Goal: Task Accomplishment & Management: Complete application form

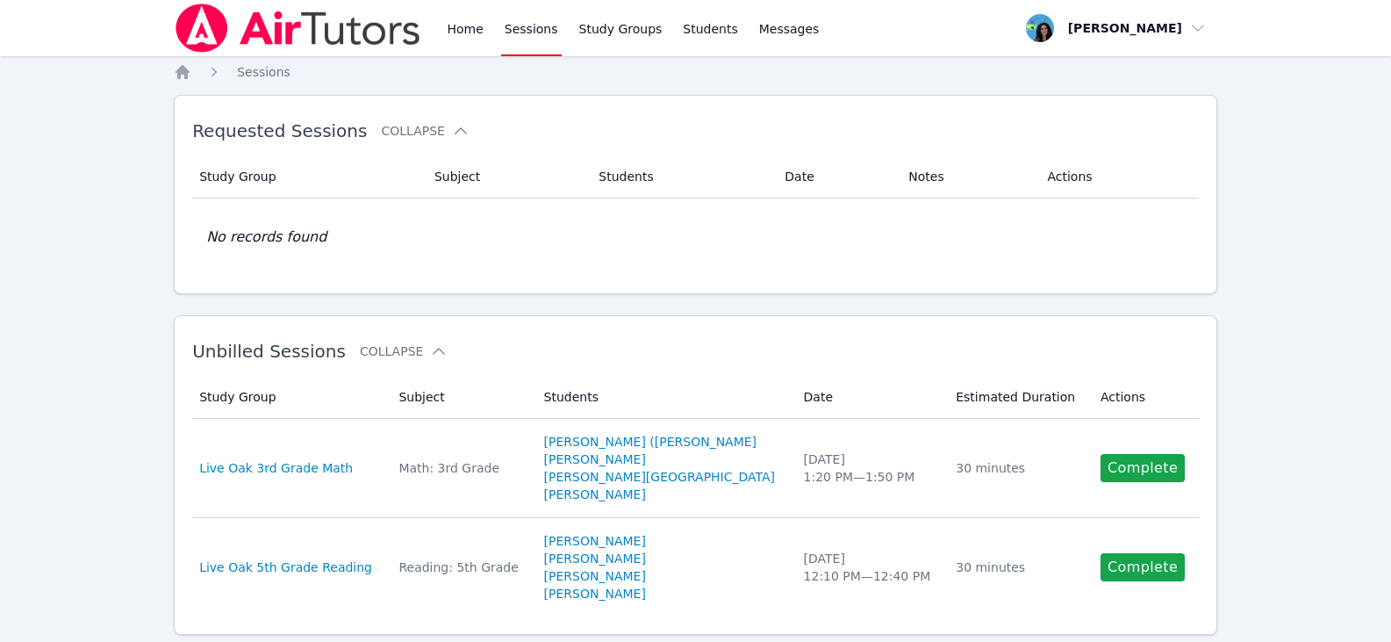
click at [509, 28] on link "Sessions" at bounding box center [531, 28] width 61 height 56
click at [478, 32] on link "Home" at bounding box center [464, 28] width 43 height 56
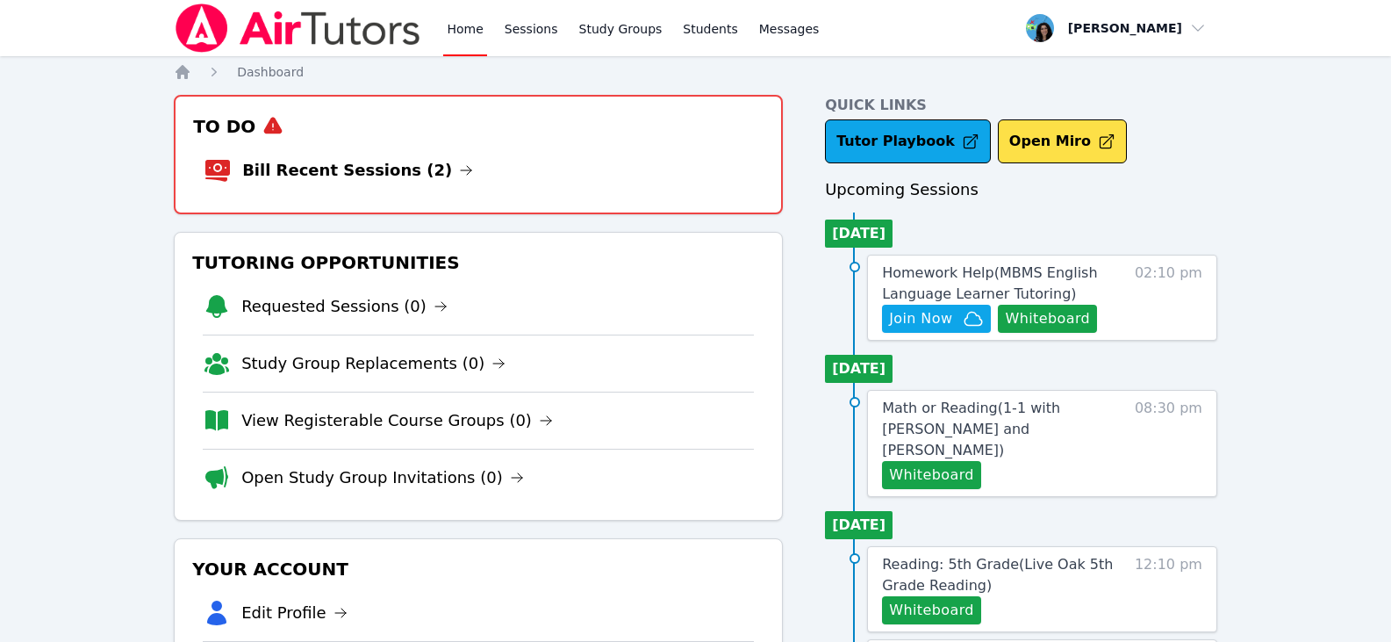
click at [428, 160] on li "Bill Recent Sessions (2)" at bounding box center [478, 170] width 549 height 56
click at [414, 160] on link "Bill Recent Sessions (2)" at bounding box center [357, 170] width 231 height 25
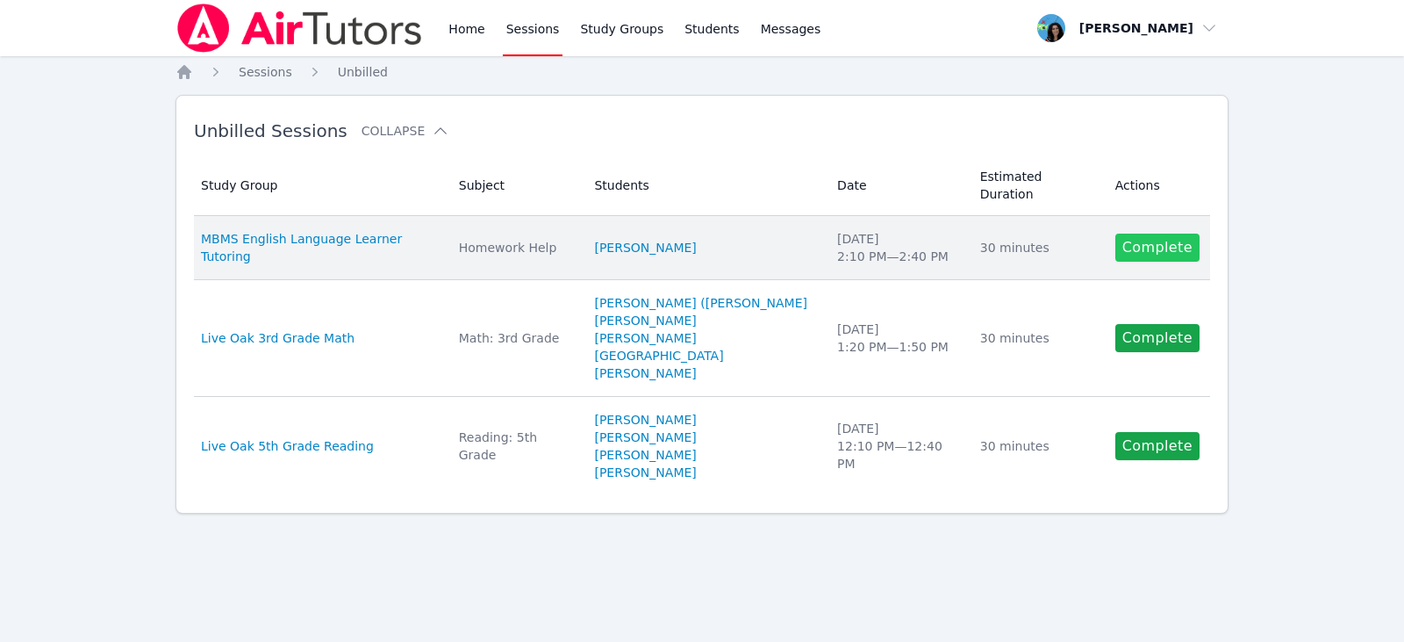
click at [1138, 234] on link "Complete" at bounding box center [1158, 247] width 84 height 28
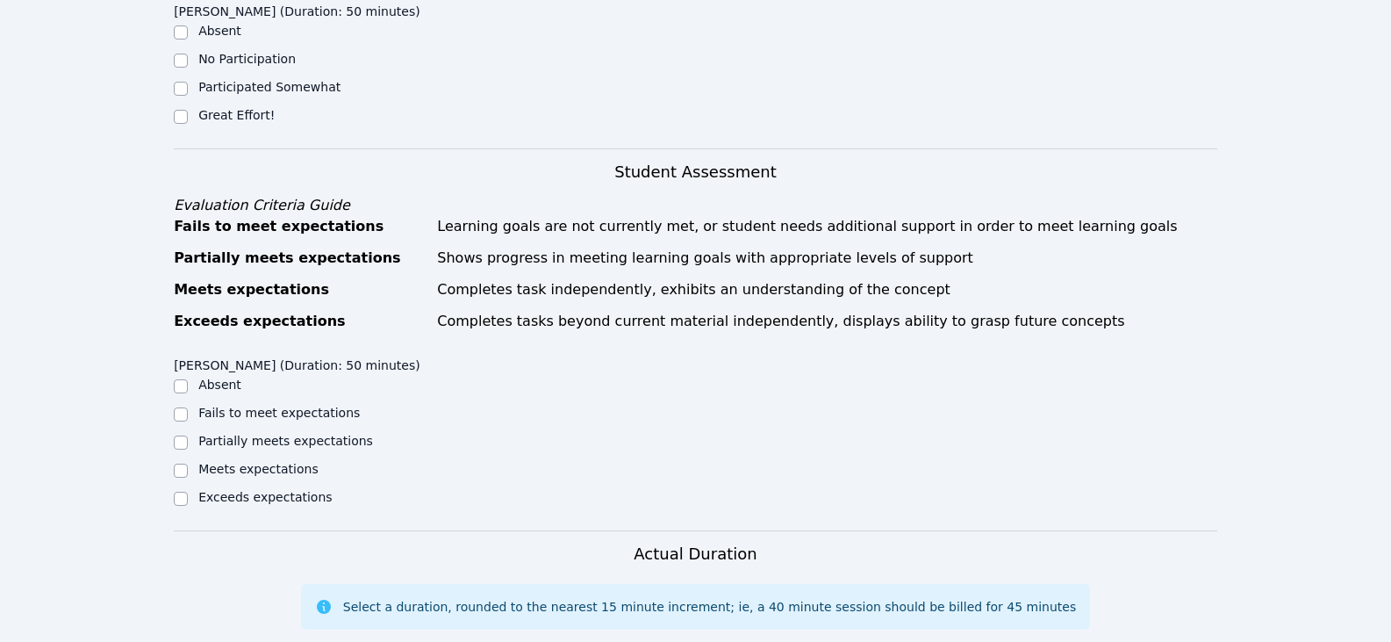
scroll to position [614, 0]
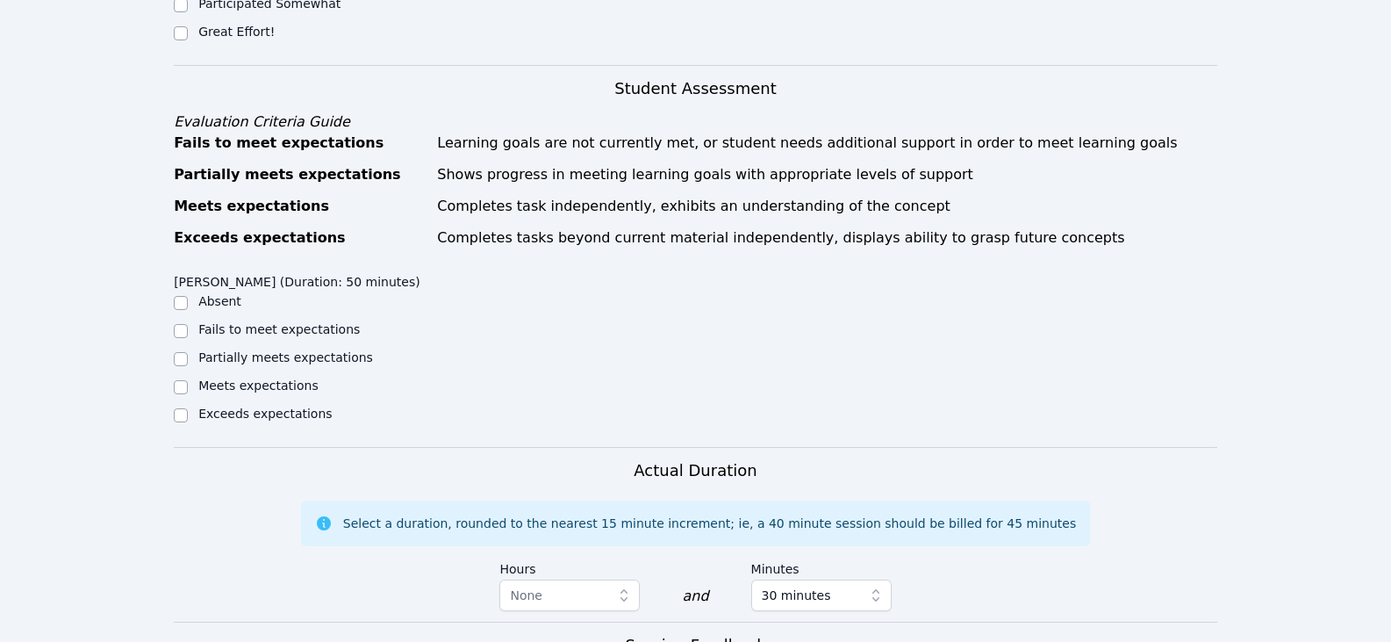
click at [233, 25] on label "Great Effort!" at bounding box center [236, 32] width 76 height 14
click at [188, 26] on input "Great Effort!" at bounding box center [181, 33] width 14 height 14
checkbox input "true"
click at [268, 350] on label "Partially meets expectations" at bounding box center [285, 357] width 175 height 14
click at [188, 352] on input "Partially meets expectations" at bounding box center [181, 359] width 14 height 14
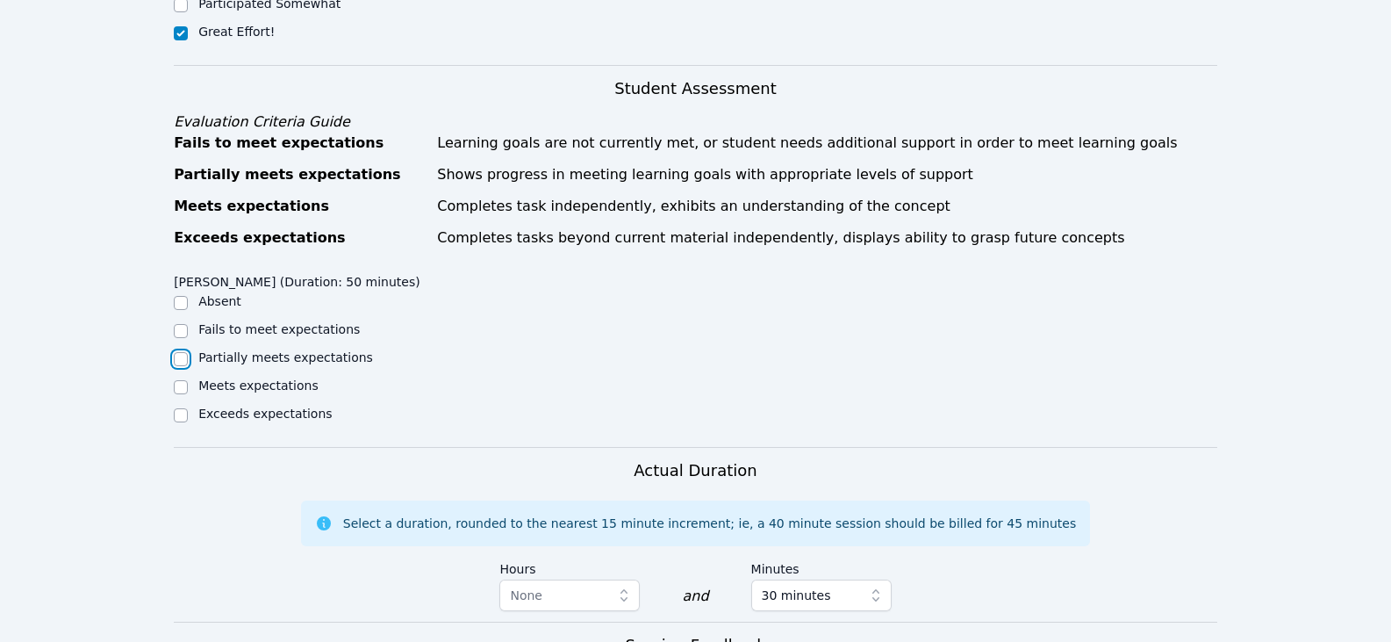
checkbox input "true"
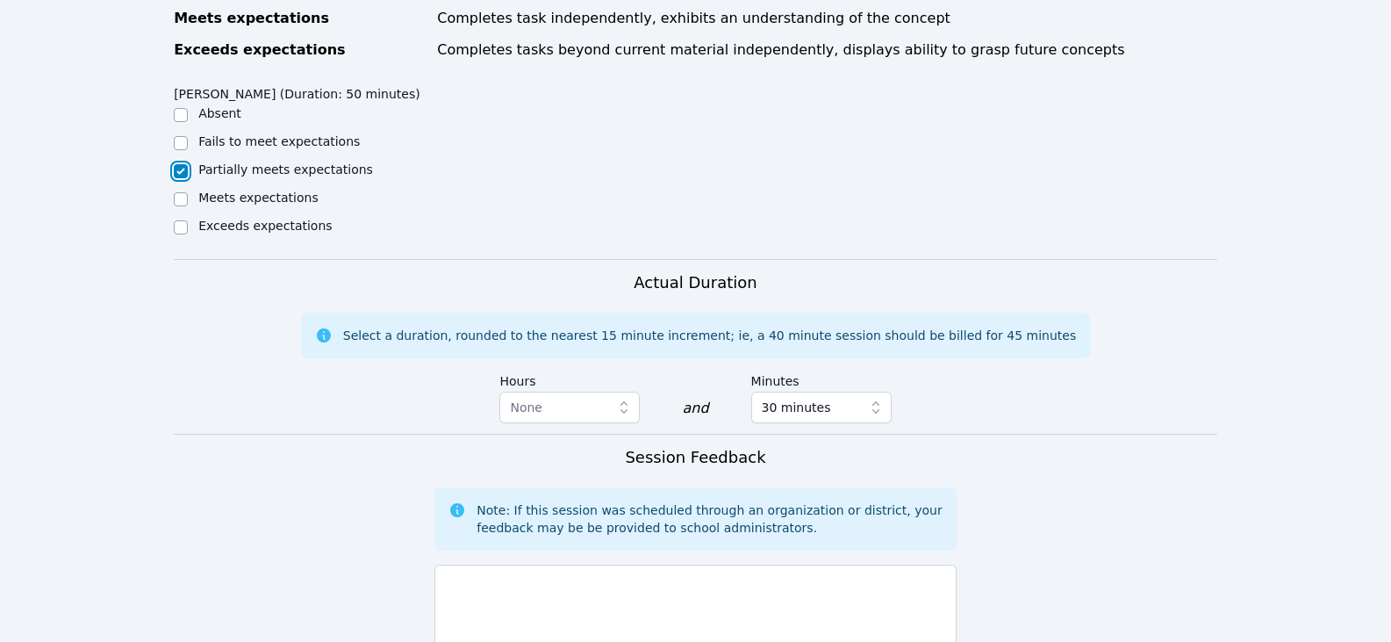
scroll to position [966, 0]
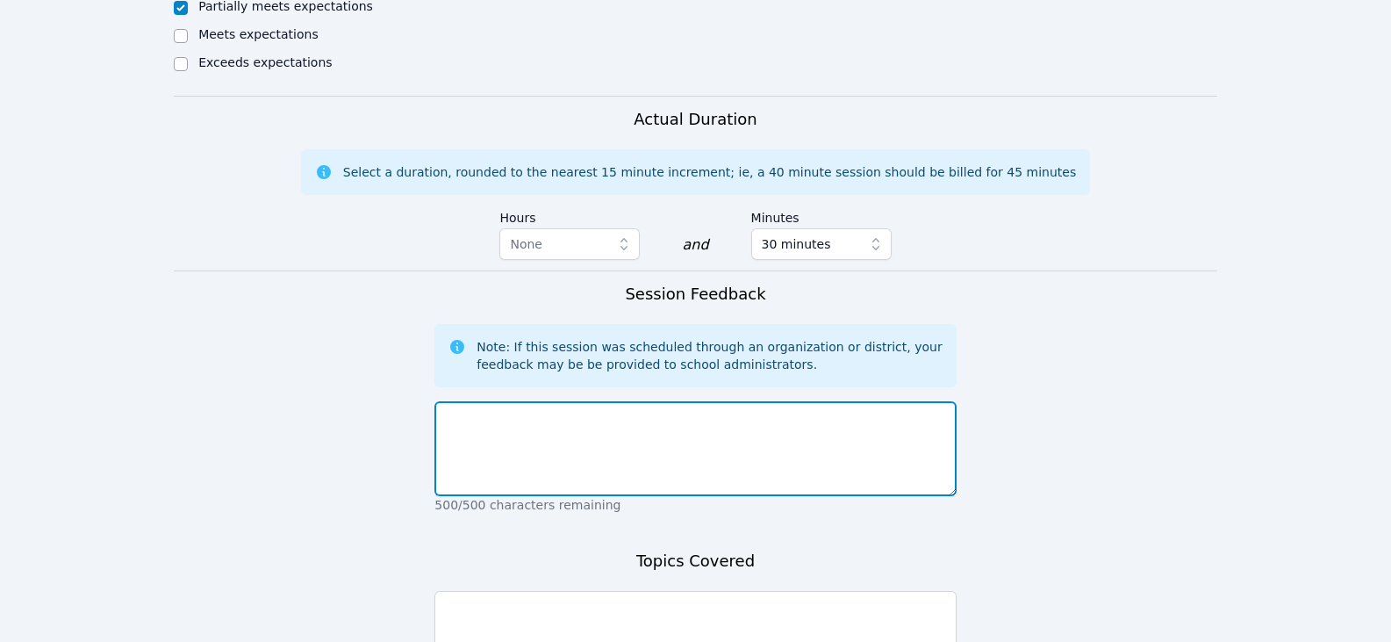
click at [628, 440] on textarea at bounding box center [694, 448] width 521 height 95
click at [635, 401] on textarea "Fatima didn't have any hoemwork. We worked on decimal word problems" at bounding box center [694, 448] width 521 height 95
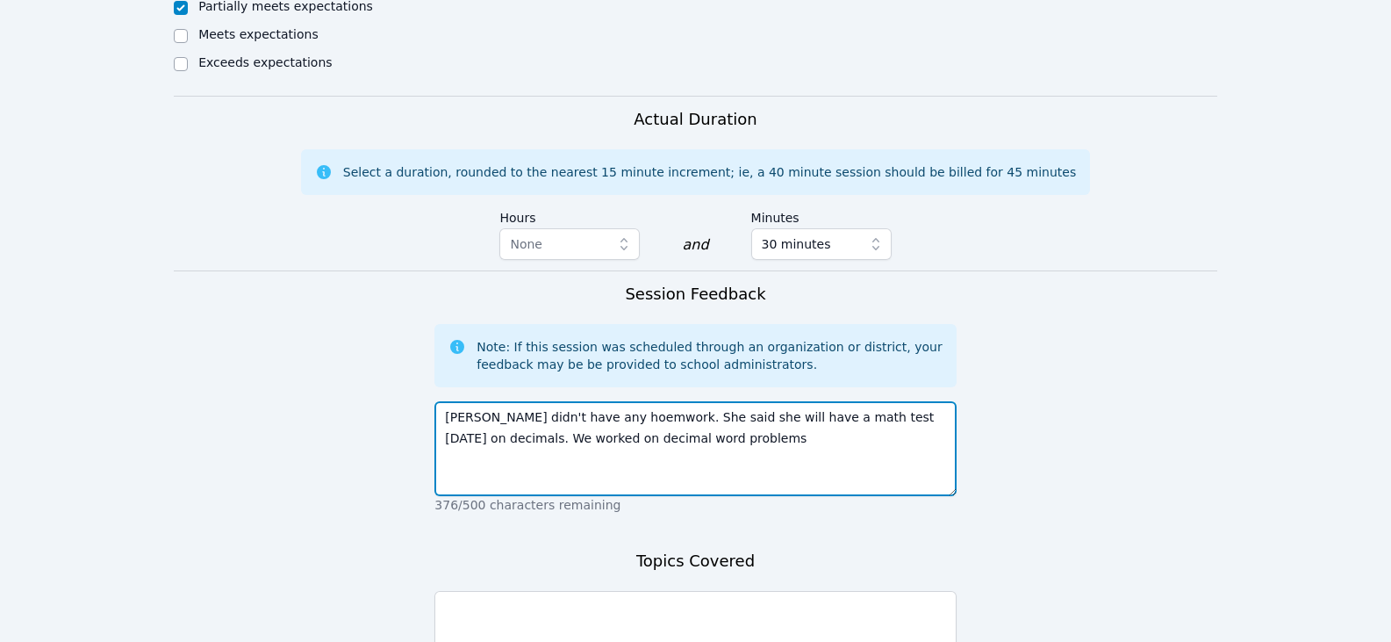
click at [728, 416] on textarea "Fatima didn't have any hoemwork. She said she will have a math test tomorrow on…" at bounding box center [694, 448] width 521 height 95
click at [775, 442] on textarea "Fatima didn't have any homework. She said she will have a math test tomorrow on…" at bounding box center [694, 448] width 521 height 95
click at [707, 413] on textarea "Fatima didn't have any homework. She said she will have a math test tomorrow on…" at bounding box center [694, 448] width 521 height 95
click at [583, 413] on textarea "Fatima didn't have any homework. She said she will have a math test tomorrow on…" at bounding box center [694, 448] width 521 height 95
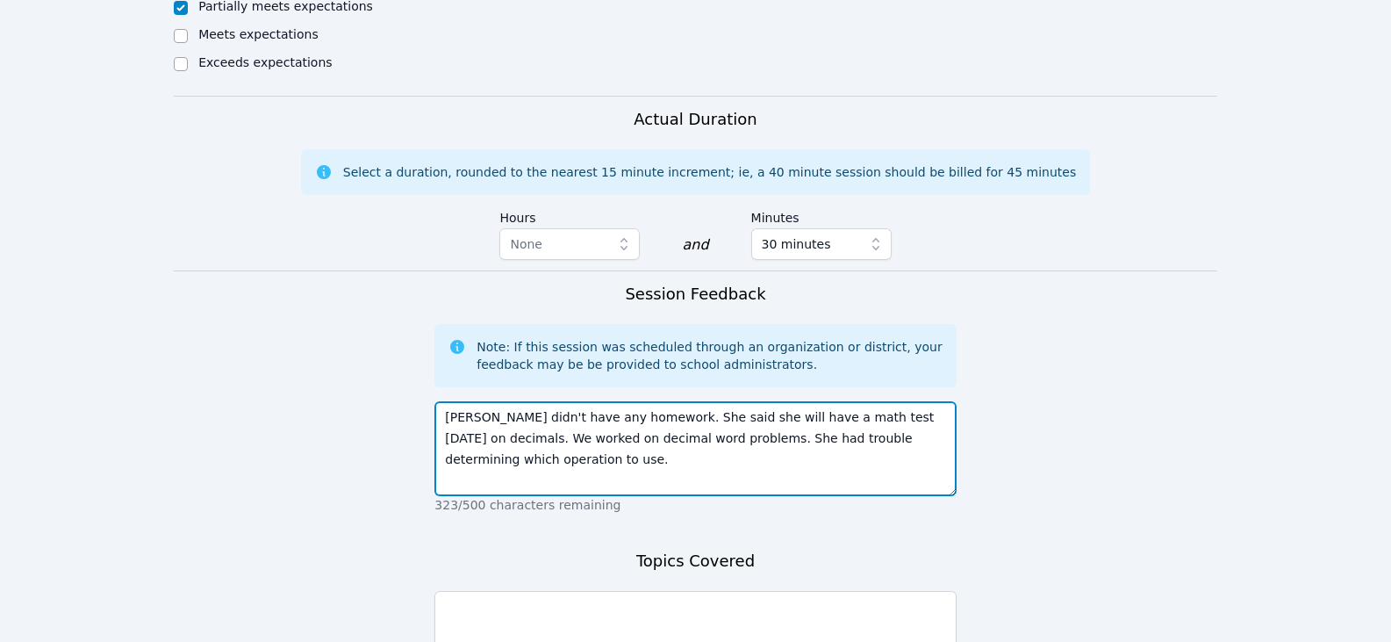
click at [578, 431] on textarea "Fatima didn't have any homework. She said she will have a math test tomorrow on…" at bounding box center [694, 448] width 521 height 95
drag, startPoint x: 654, startPoint y: 419, endPoint x: 707, endPoint y: 416, distance: 53.6
click at [707, 416] on textarea "Fatima didn't have any homework. She said she will have a math test tomorrow on…" at bounding box center [694, 448] width 521 height 95
drag, startPoint x: 932, startPoint y: 416, endPoint x: 896, endPoint y: 418, distance: 36.0
click at [896, 418] on textarea "Fatima didn't have any homework. She said she will have a math test tomorrow on…" at bounding box center [694, 448] width 521 height 95
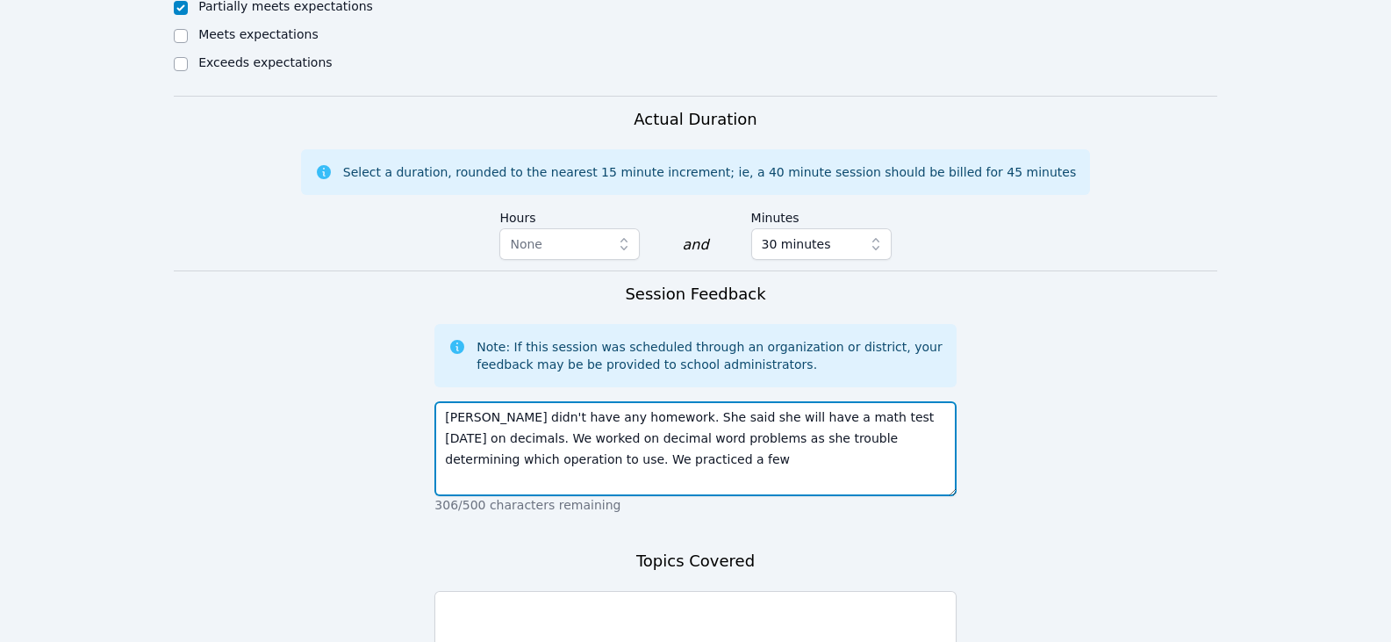
click at [940, 432] on textarea "Fatima didn't have any homework. She said she will have a math test tomorrow on…" at bounding box center [694, 448] width 521 height 95
drag, startPoint x: 932, startPoint y: 420, endPoint x: 897, endPoint y: 419, distance: 35.1
click at [897, 419] on textarea "Fatima didn't have any homework. She said she will have a math test tomorrow on…" at bounding box center [694, 448] width 521 height 95
click at [777, 427] on textarea "Fatima didn't have any homework. She said she will have a math test tomorrow on…" at bounding box center [694, 448] width 521 height 95
click at [575, 447] on textarea "Fatima didn't have any homework. She said she will have a math test tomorrow on…" at bounding box center [694, 448] width 521 height 95
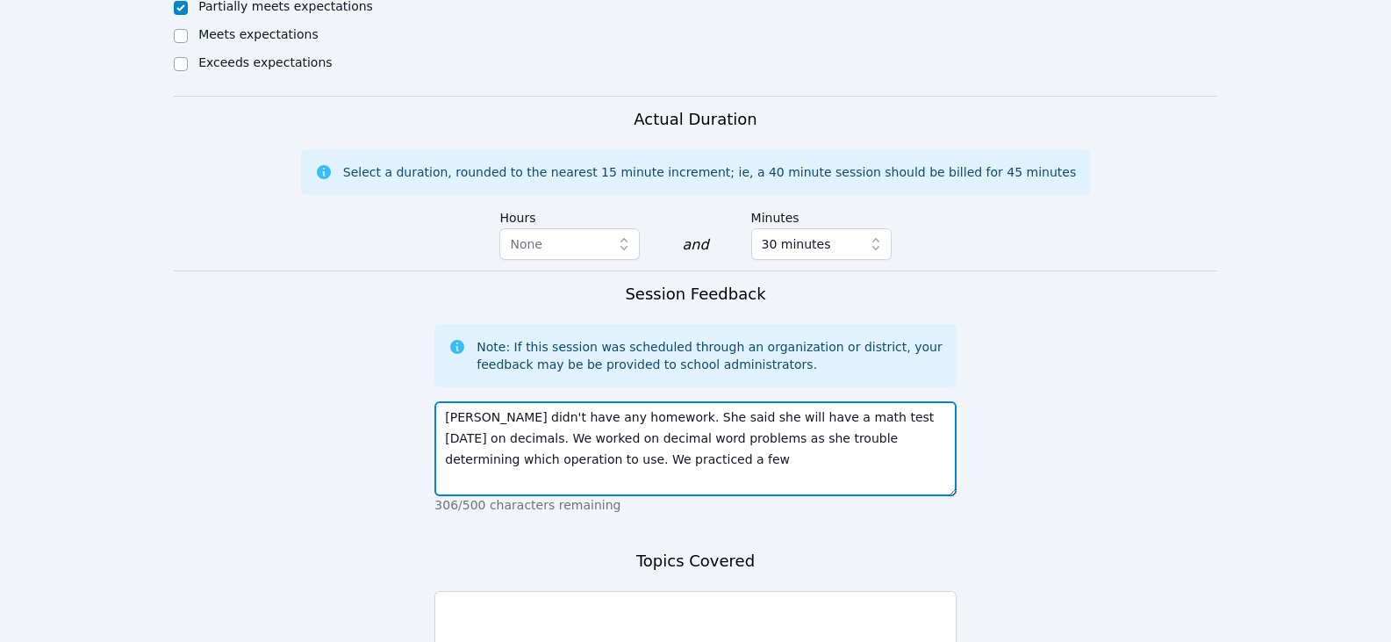
drag, startPoint x: 569, startPoint y: 441, endPoint x: 440, endPoint y: 440, distance: 129.0
click at [440, 440] on textarea "Fatima didn't have any homework. She said she will have a math test tomorrow on…" at bounding box center [694, 448] width 521 height 95
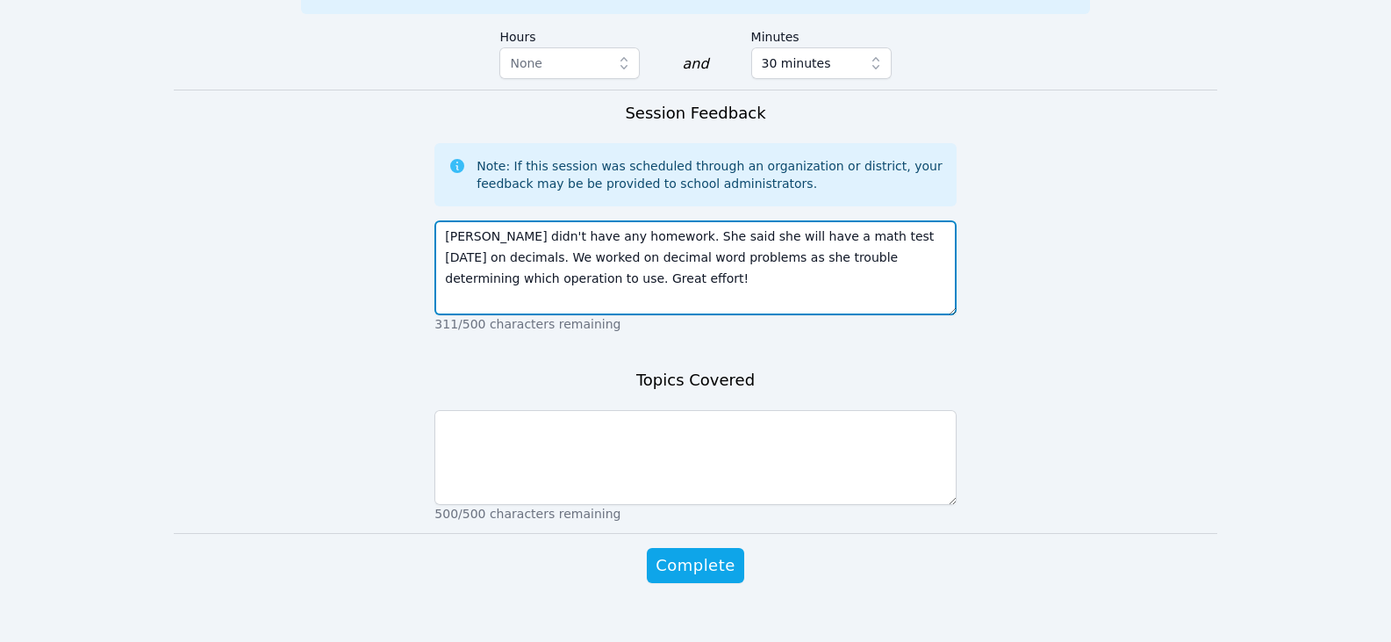
scroll to position [1151, 0]
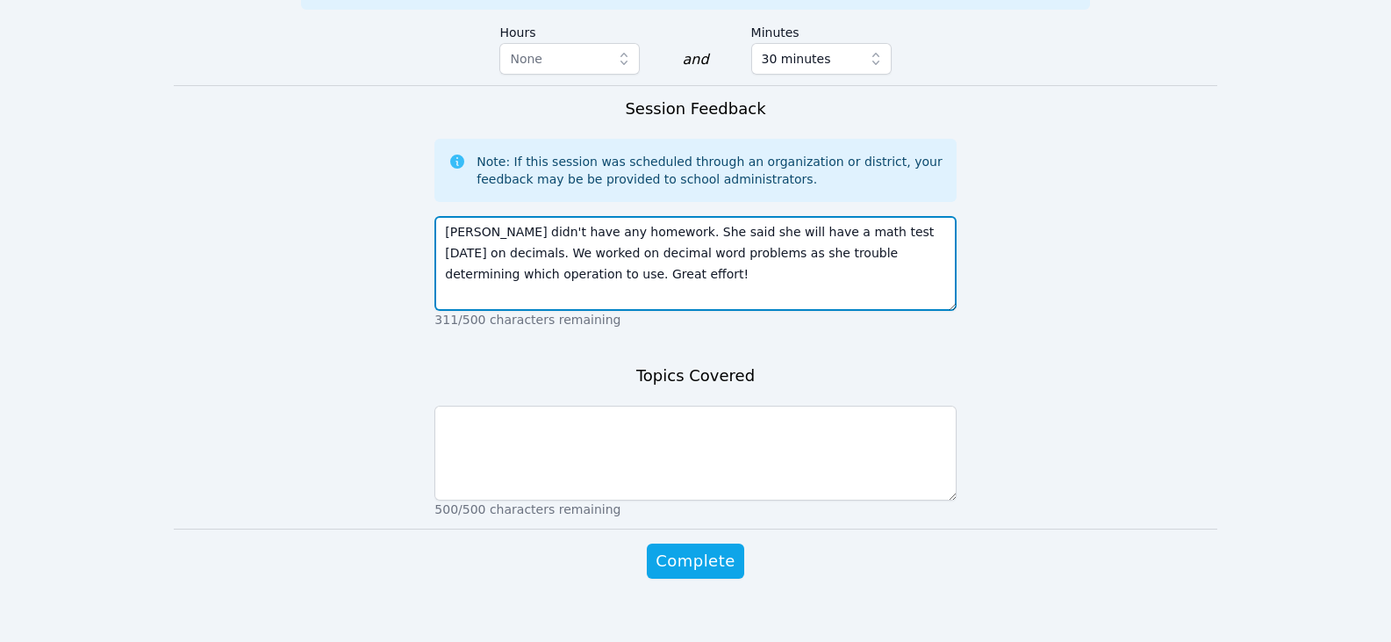
drag, startPoint x: 644, startPoint y: 239, endPoint x: 658, endPoint y: 240, distance: 14.1
click at [658, 240] on textarea "Fatima didn't have any homework. She said she will have a math test tomorrow on…" at bounding box center [694, 263] width 521 height 95
type textarea "Fatima didn't have any homework. She said she will have a math test tomorrow on…"
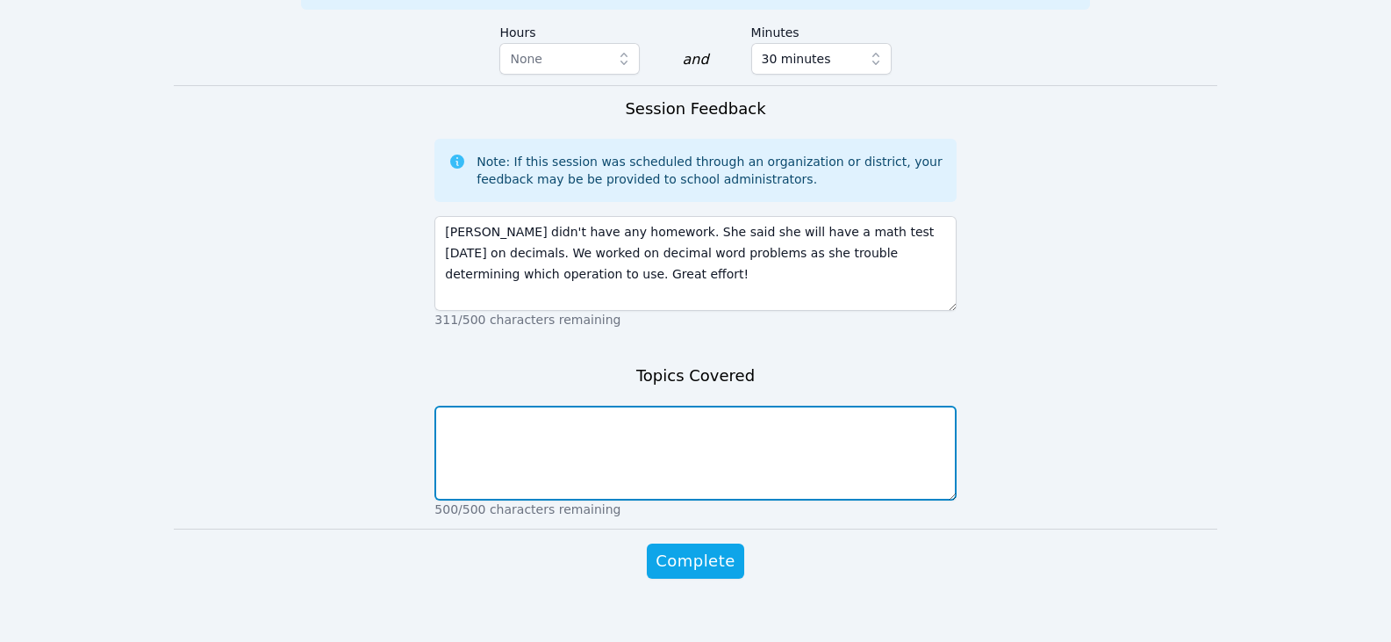
click at [631, 442] on textarea at bounding box center [694, 453] width 521 height 95
paste textarea "decimal word problems"
type textarea "decimal word problems"
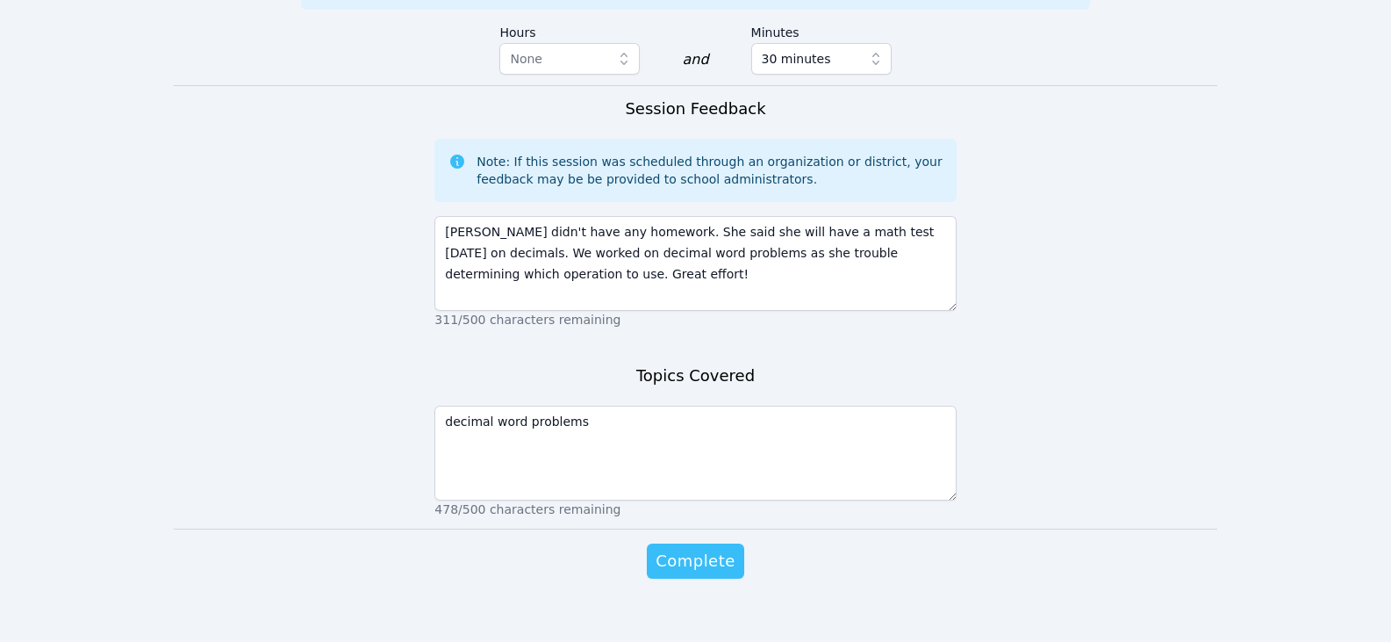
click at [671, 549] on span "Complete" at bounding box center [695, 561] width 79 height 25
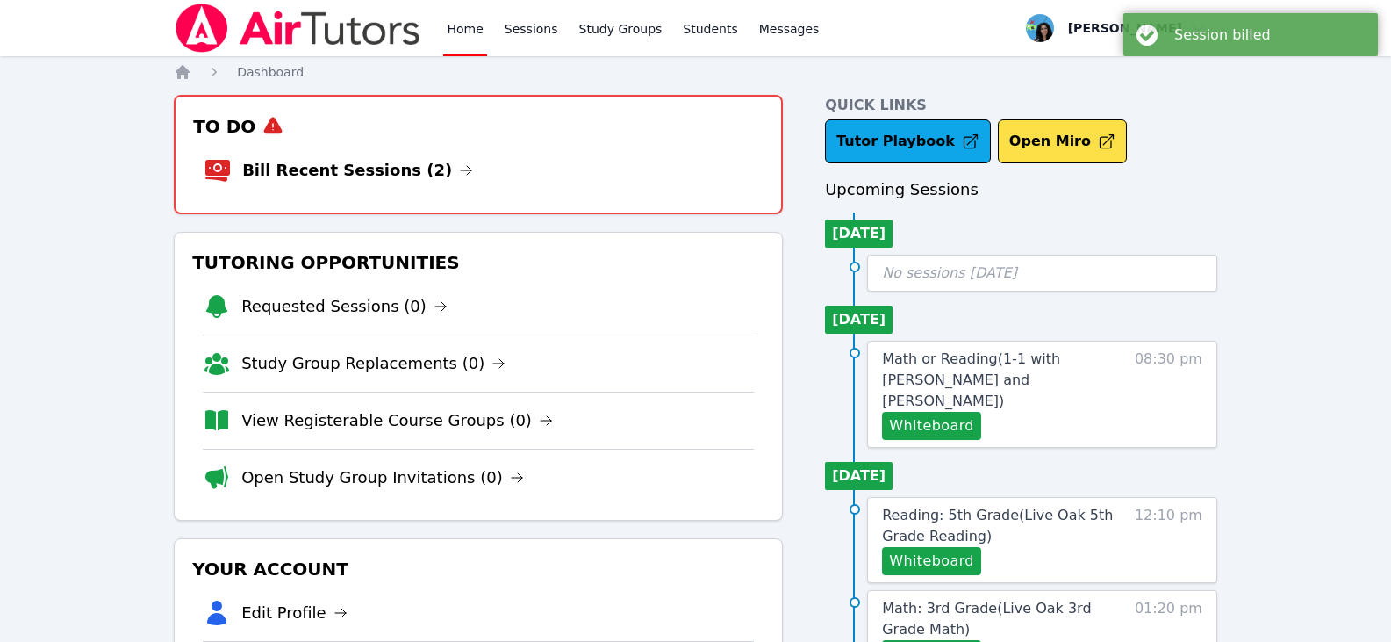
click at [506, 144] on li "Bill Recent Sessions (2)" at bounding box center [478, 170] width 549 height 56
click at [393, 171] on link "Bill Recent Sessions (2)" at bounding box center [357, 170] width 231 height 25
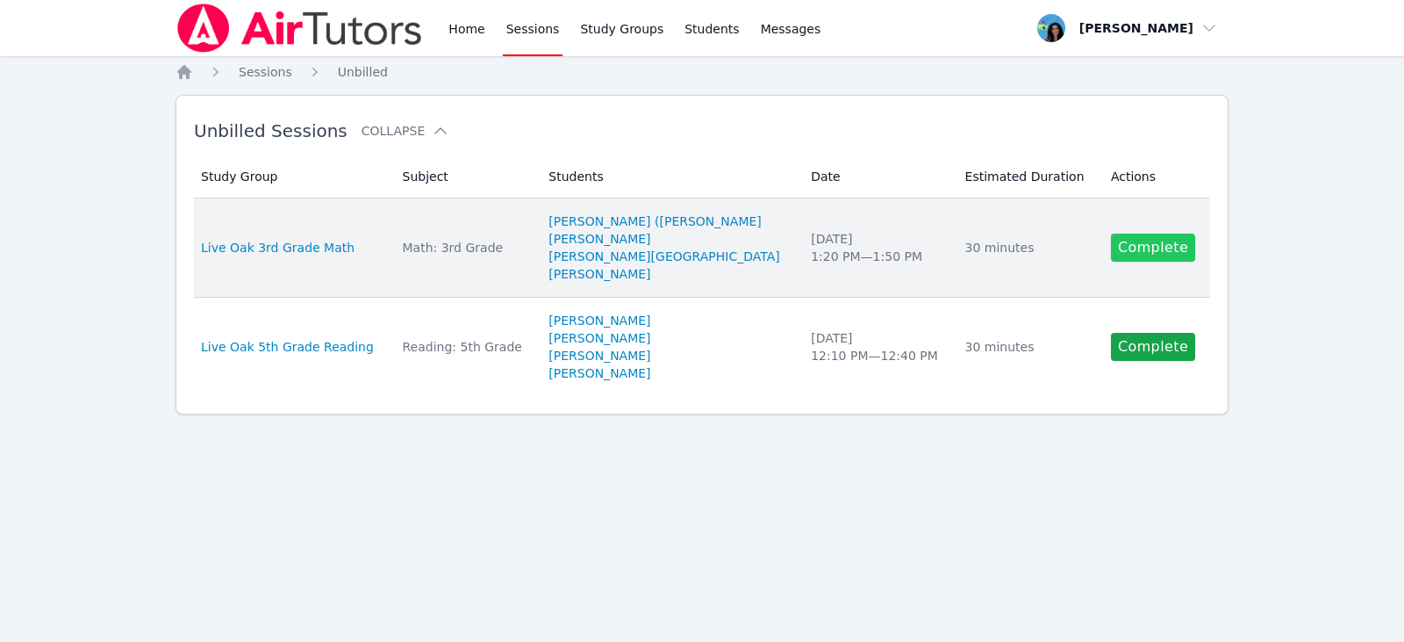
click at [1111, 253] on link "Complete" at bounding box center [1153, 247] width 84 height 28
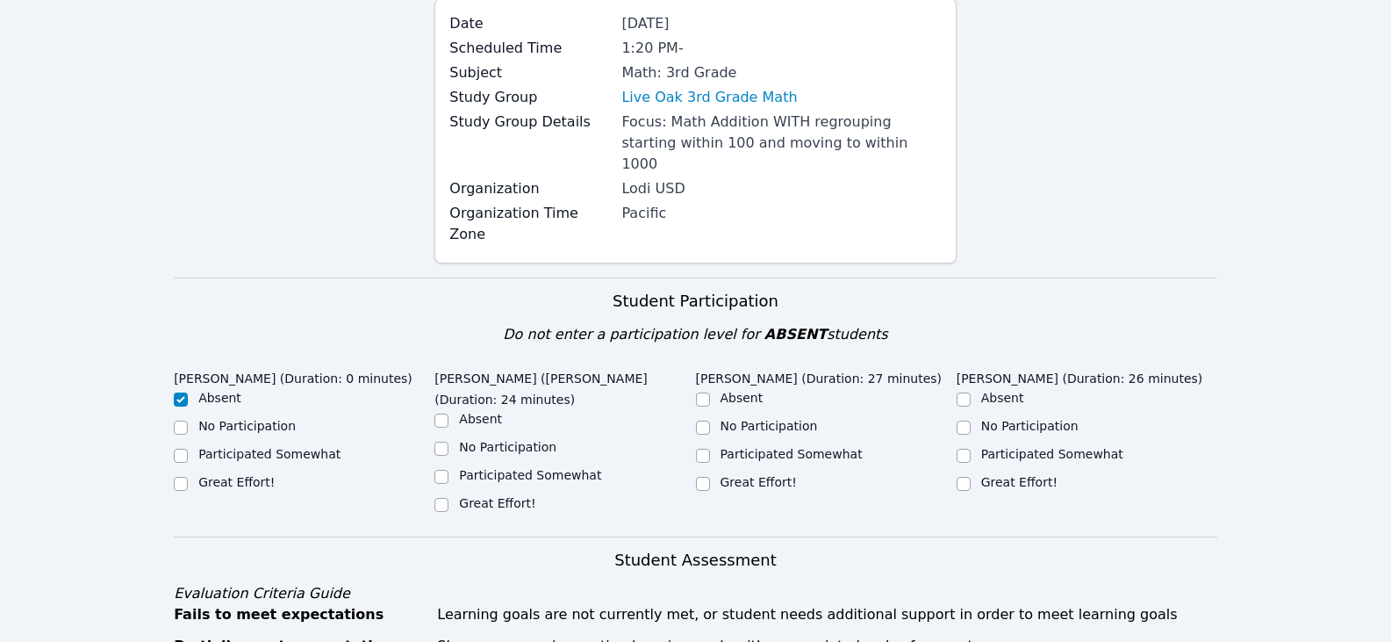
scroll to position [351, 0]
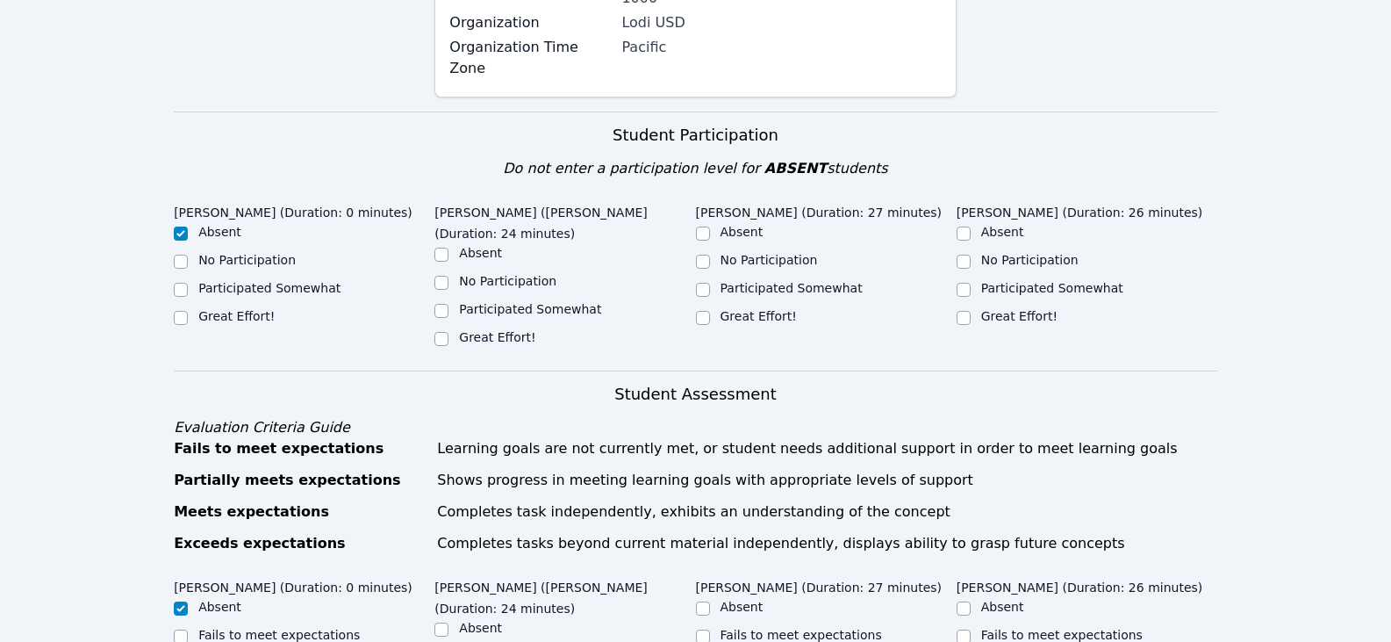
click at [493, 330] on label "Great Effort!" at bounding box center [497, 337] width 76 height 14
click at [449, 332] on input "Great Effort!" at bounding box center [441, 339] width 14 height 14
checkbox input "true"
click at [708, 311] on input "Great Effort!" at bounding box center [703, 318] width 14 height 14
checkbox input "true"
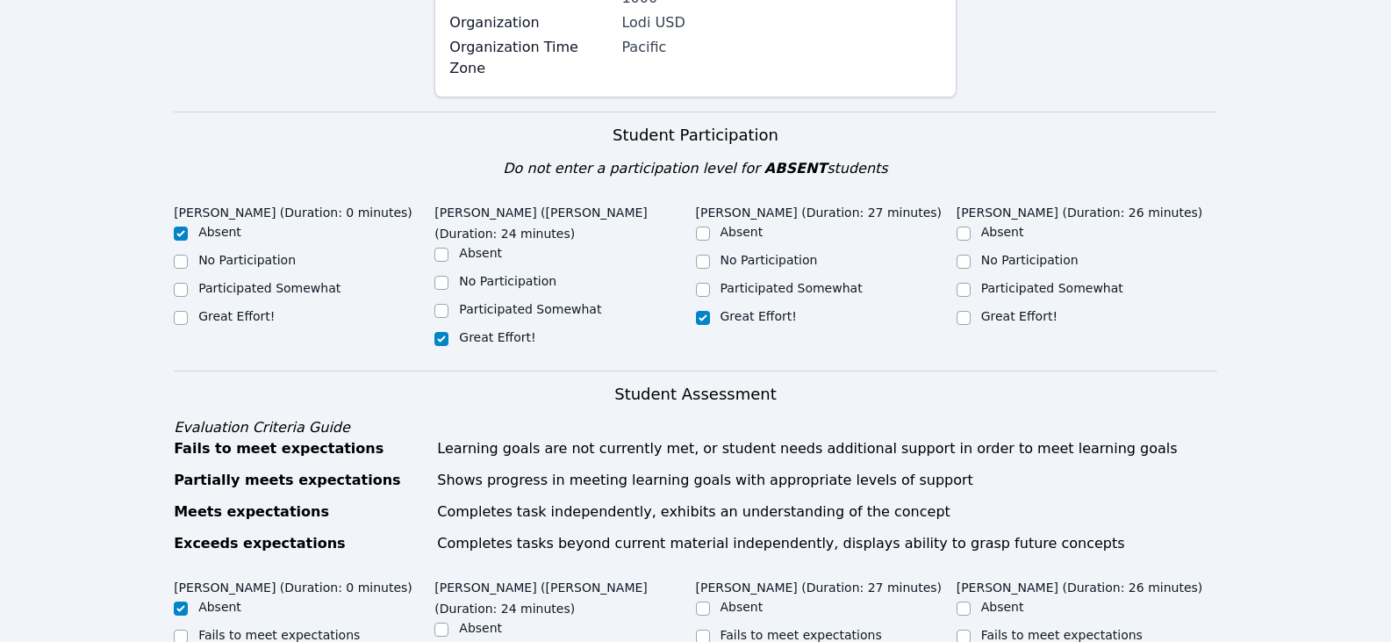
click at [979, 307] on div "Great Effort!" at bounding box center [1087, 317] width 261 height 21
click at [965, 311] on input "Great Effort!" at bounding box center [964, 318] width 14 height 14
checkbox input "true"
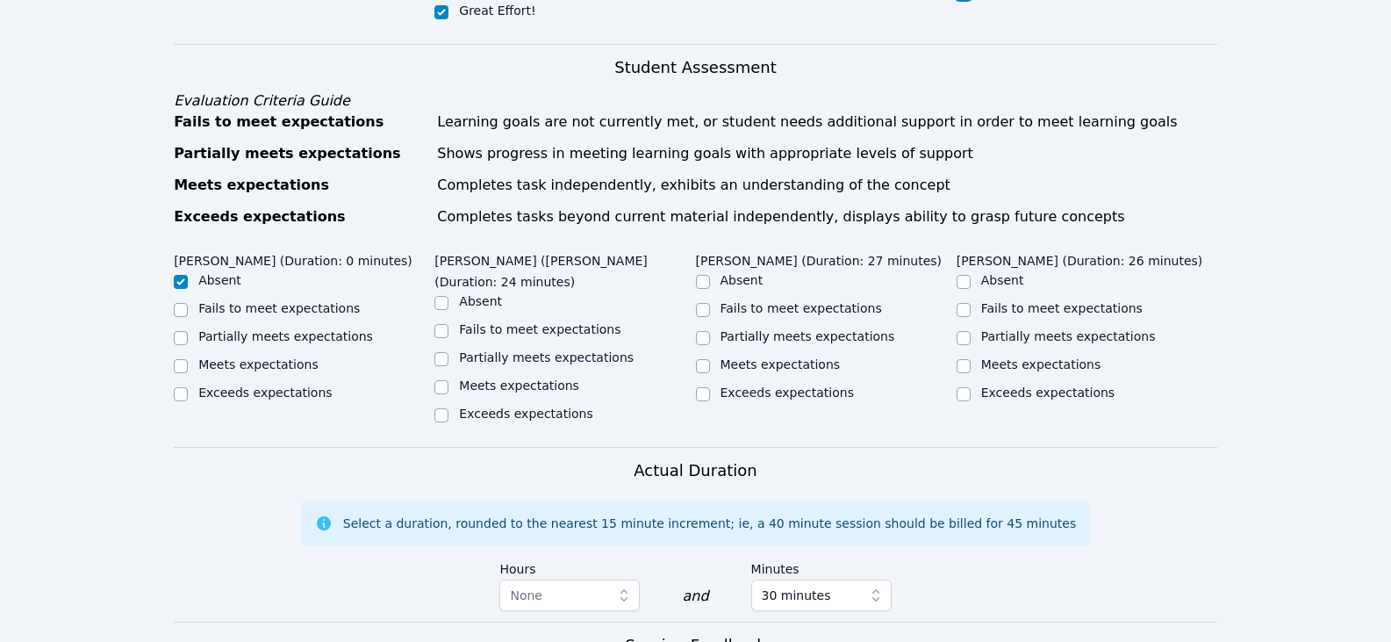
scroll to position [702, 0]
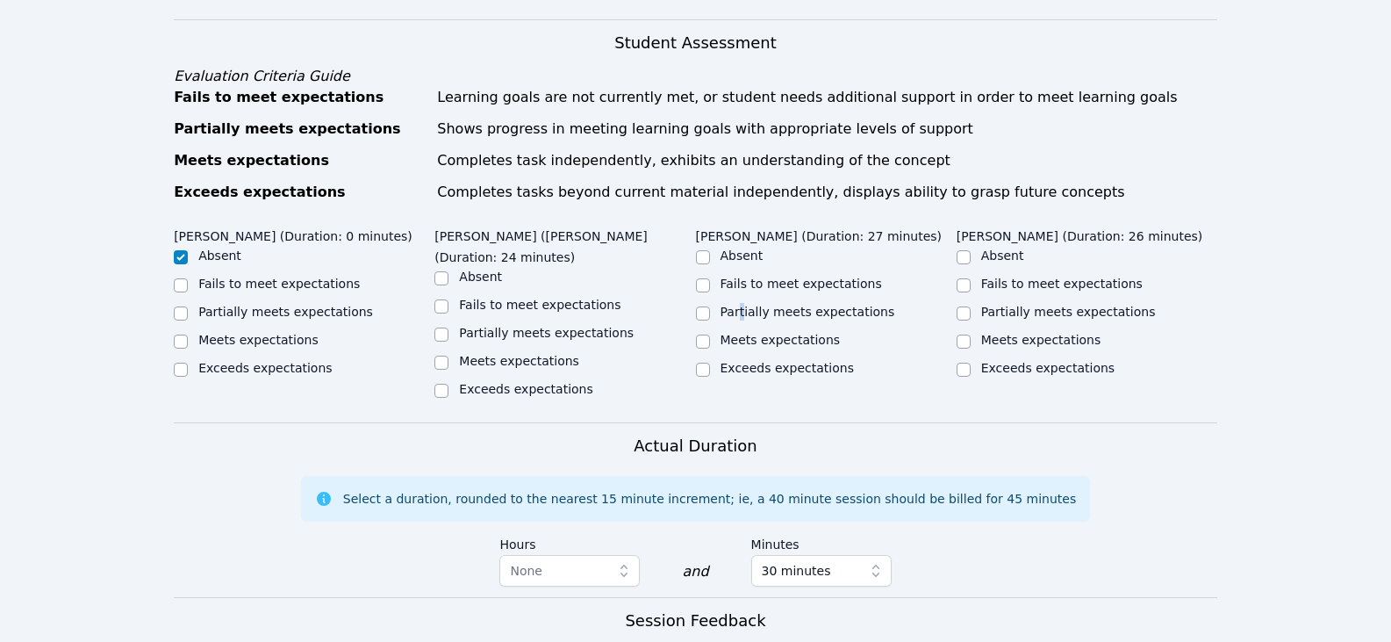
click at [741, 305] on label "Partially meets expectations" at bounding box center [808, 312] width 175 height 14
click at [582, 326] on label "Partially meets expectations" at bounding box center [546, 333] width 175 height 14
click at [449, 327] on input "Partially meets expectations" at bounding box center [441, 334] width 14 height 14
checkbox input "true"
click at [787, 305] on label "Partially meets expectations" at bounding box center [808, 312] width 175 height 14
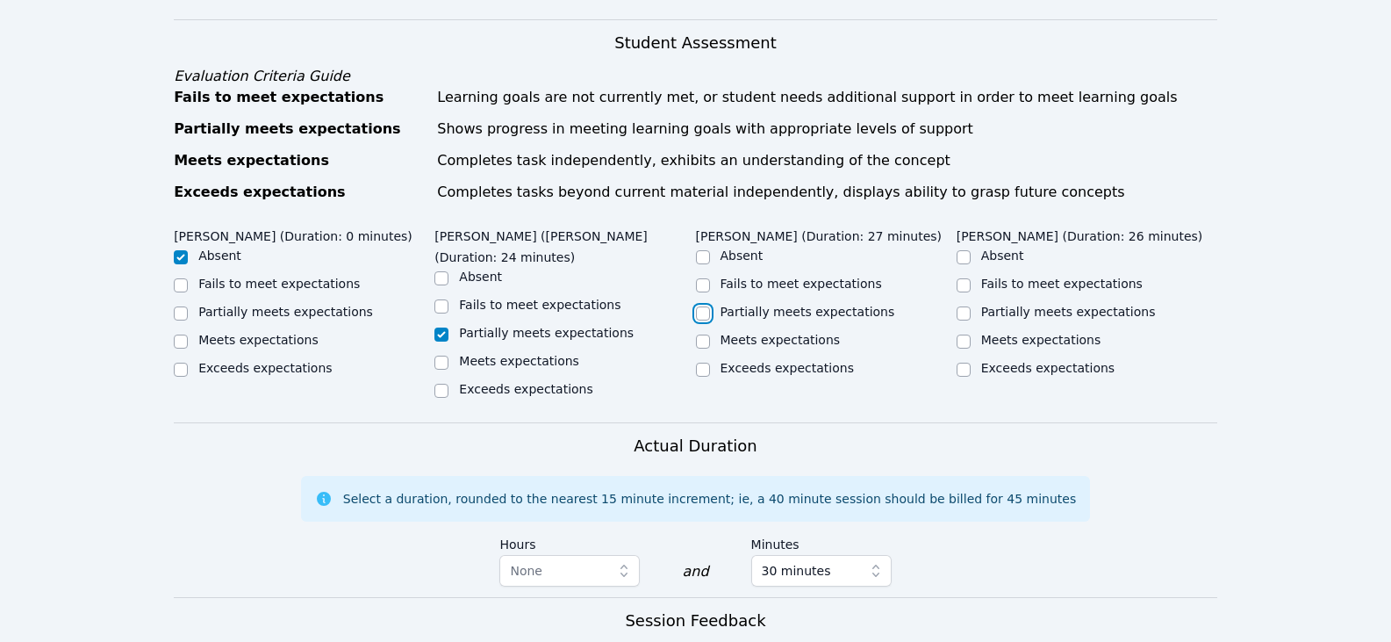
click at [710, 306] on input "Partially meets expectations" at bounding box center [703, 313] width 14 height 14
checkbox input "true"
click at [1053, 305] on label "Partially meets expectations" at bounding box center [1068, 312] width 175 height 14
click at [971, 306] on input "Partially meets expectations" at bounding box center [964, 313] width 14 height 14
checkbox input "true"
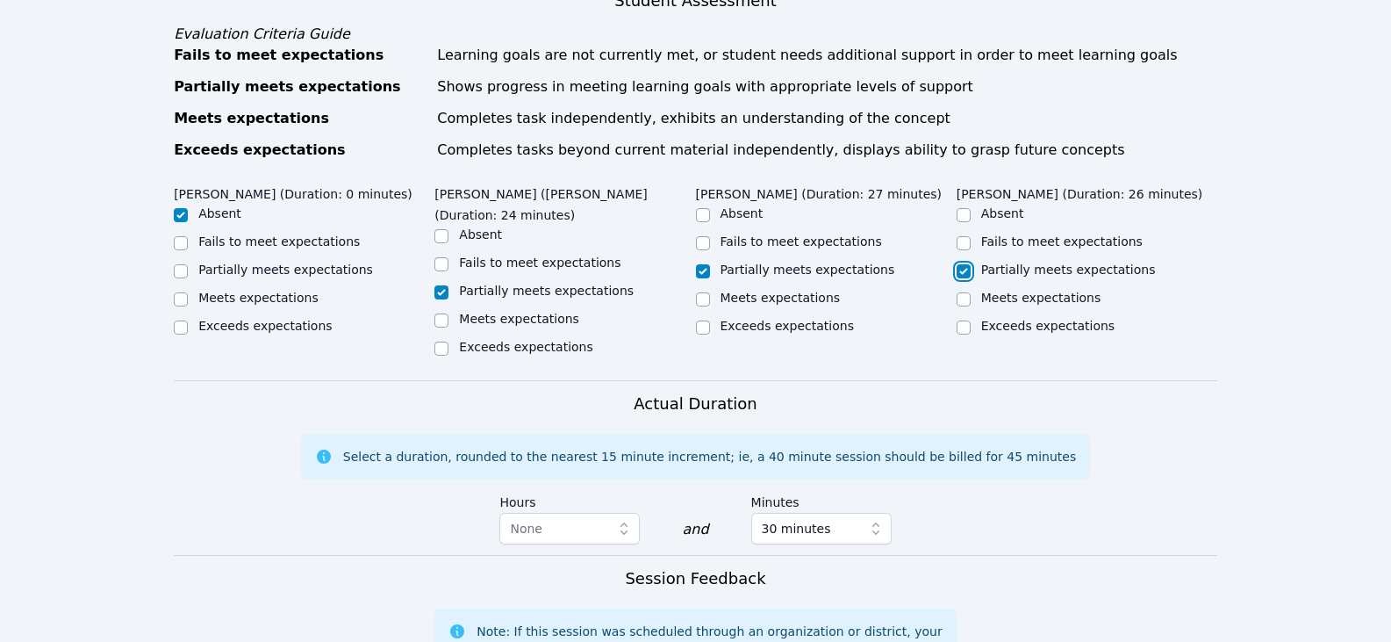
scroll to position [1053, 0]
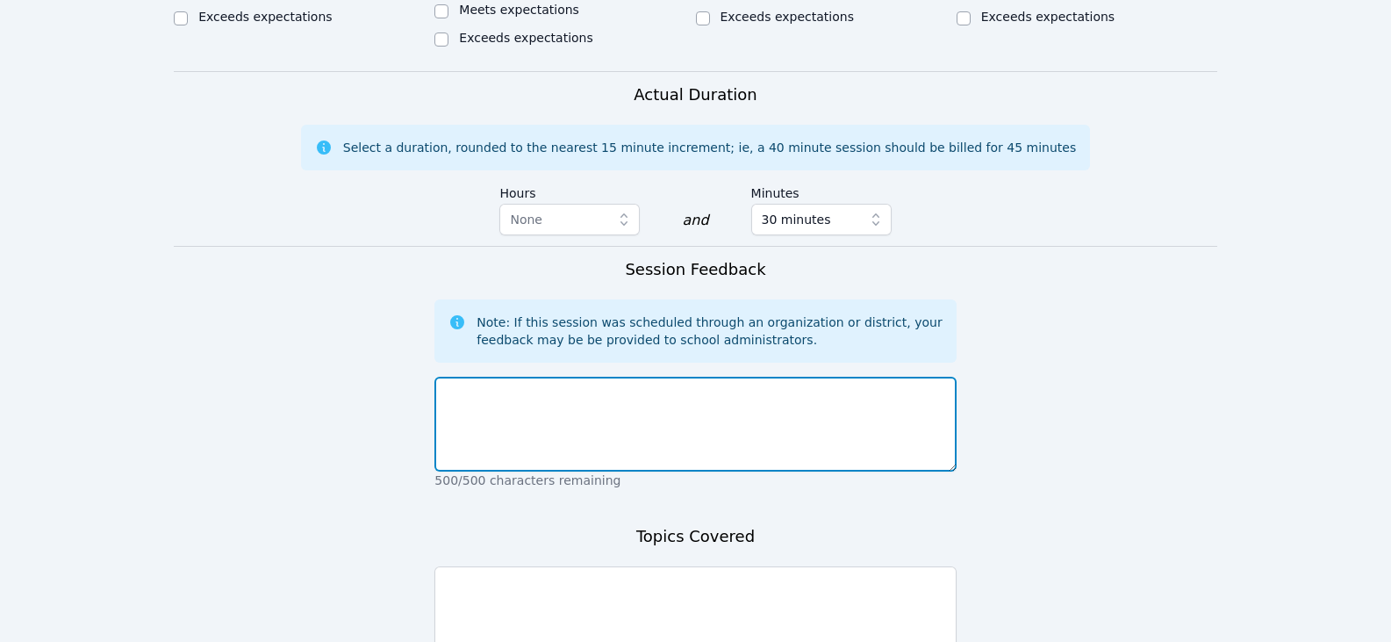
click at [844, 377] on textarea at bounding box center [694, 424] width 521 height 95
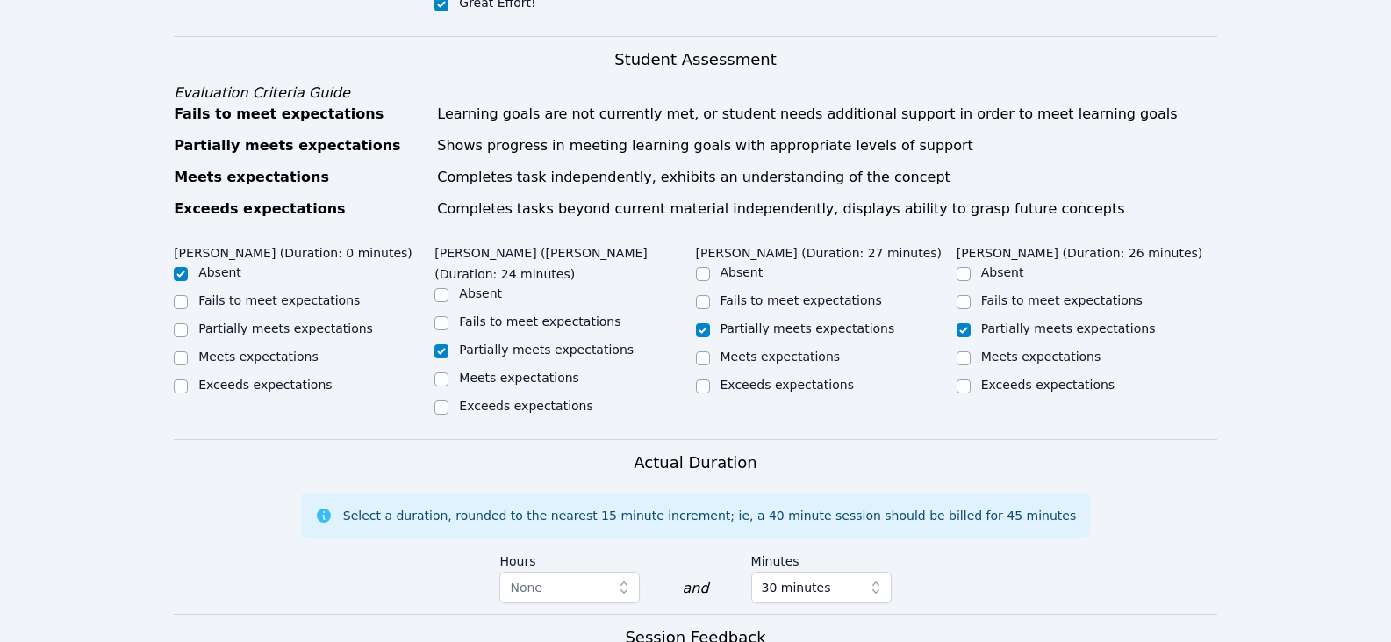
scroll to position [878, 0]
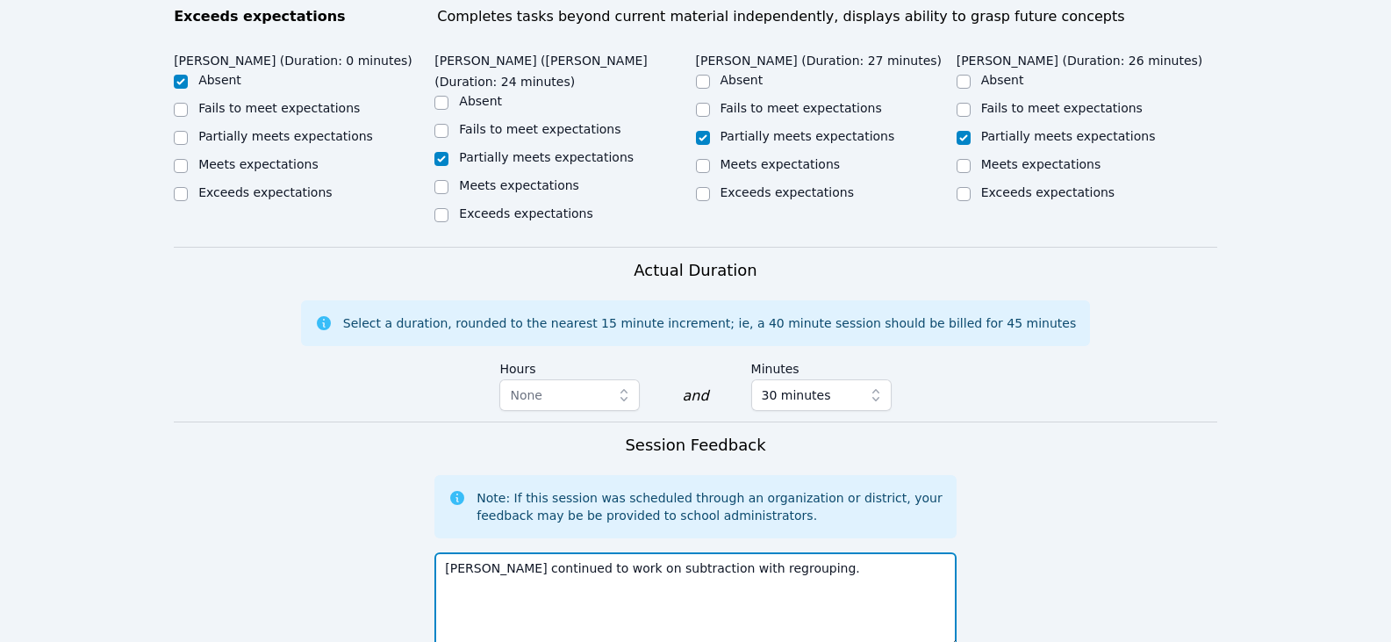
click at [775, 552] on textarea "Adrian continued to work on subtraction with regrouping." at bounding box center [694, 599] width 521 height 95
click at [727, 552] on textarea "Adrian continued to work on subtraction with regrouping. Carlitos and Dayana wo…" at bounding box center [694, 599] width 521 height 95
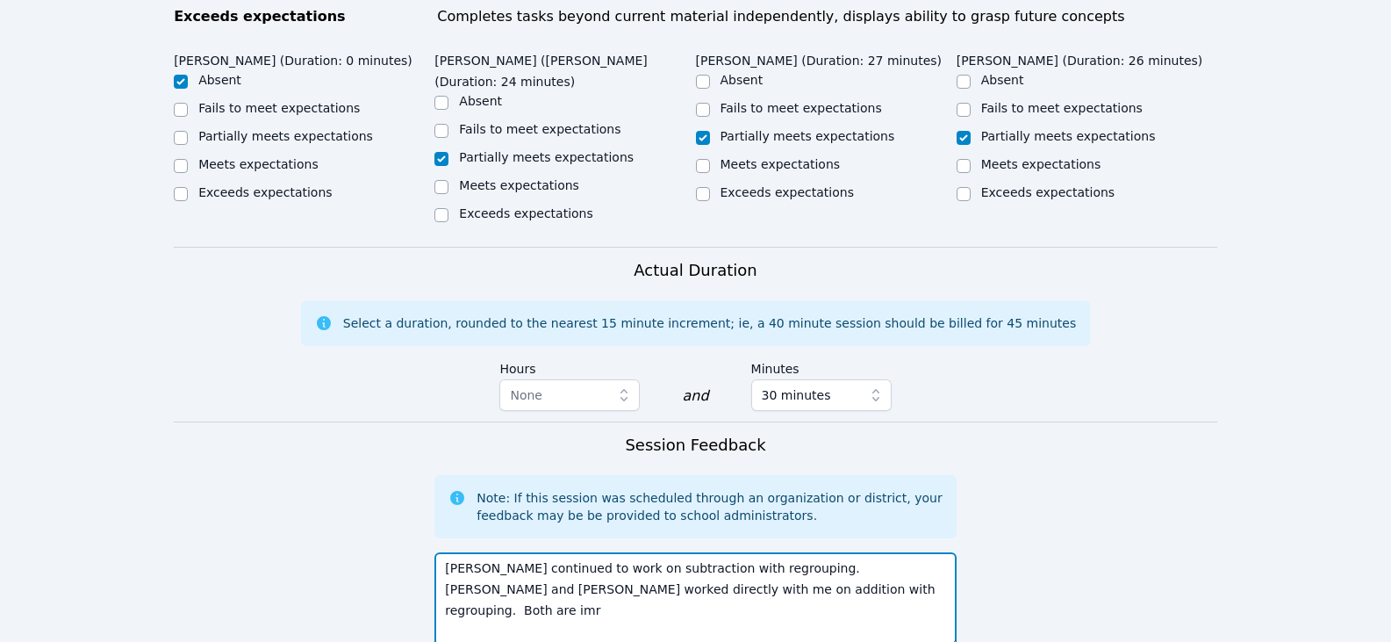
click at [550, 552] on textarea "Adrian continued to work on subtraction with regrouping. Carlitos and Dayana wo…" at bounding box center [694, 599] width 521 height 95
click at [729, 552] on textarea "Adrian continued to work on subtraction with regrouping. Carlitos and Dayana wo…" at bounding box center [694, 599] width 521 height 95
click at [811, 552] on textarea "Adrian continued to work on subtraction with regrouping. Carlitos and Dayana wo…" at bounding box center [694, 599] width 521 height 95
click at [868, 552] on textarea "Adrian continued to work on subtraction with regrouping. Carlitos and Dayana wo…" at bounding box center [694, 599] width 521 height 95
click at [862, 552] on textarea "Adrian continued to work on subtraction with regrouping. Carlitos and Dayana wo…" at bounding box center [694, 599] width 521 height 95
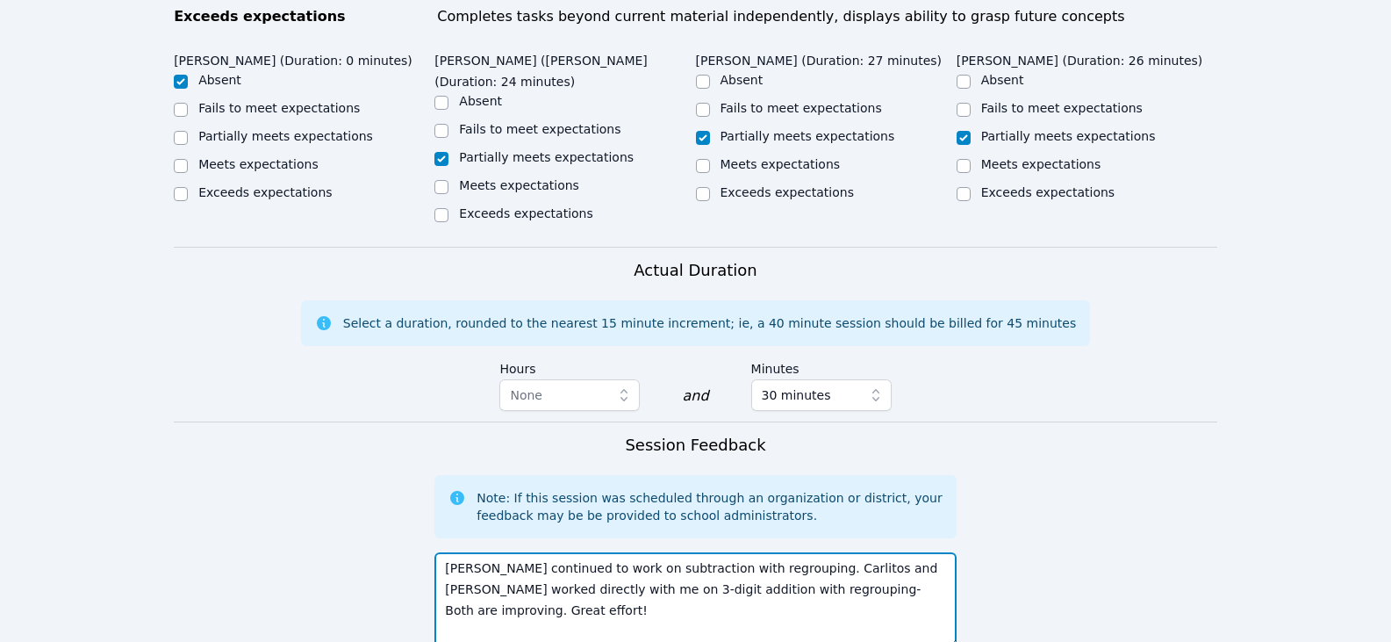
click at [916, 552] on textarea "Adrian continued to work on subtraction with regrouping. Carlitos and Dayana wo…" at bounding box center [694, 599] width 521 height 95
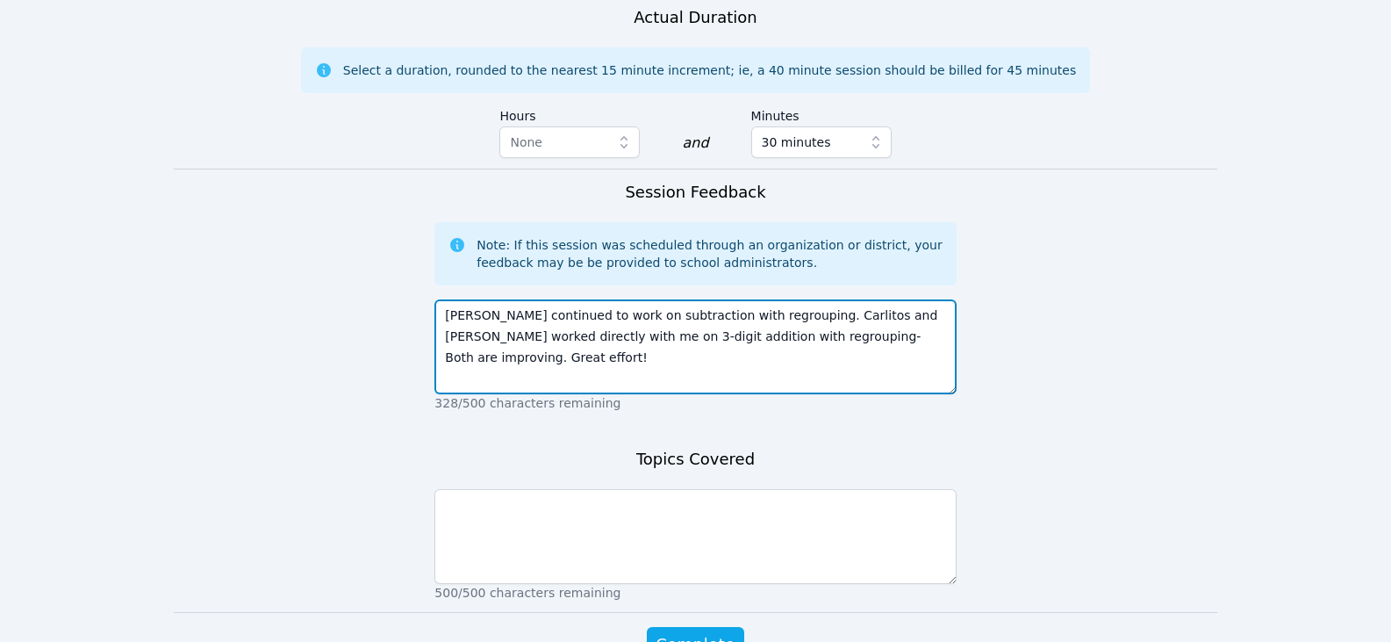
scroll to position [1141, 0]
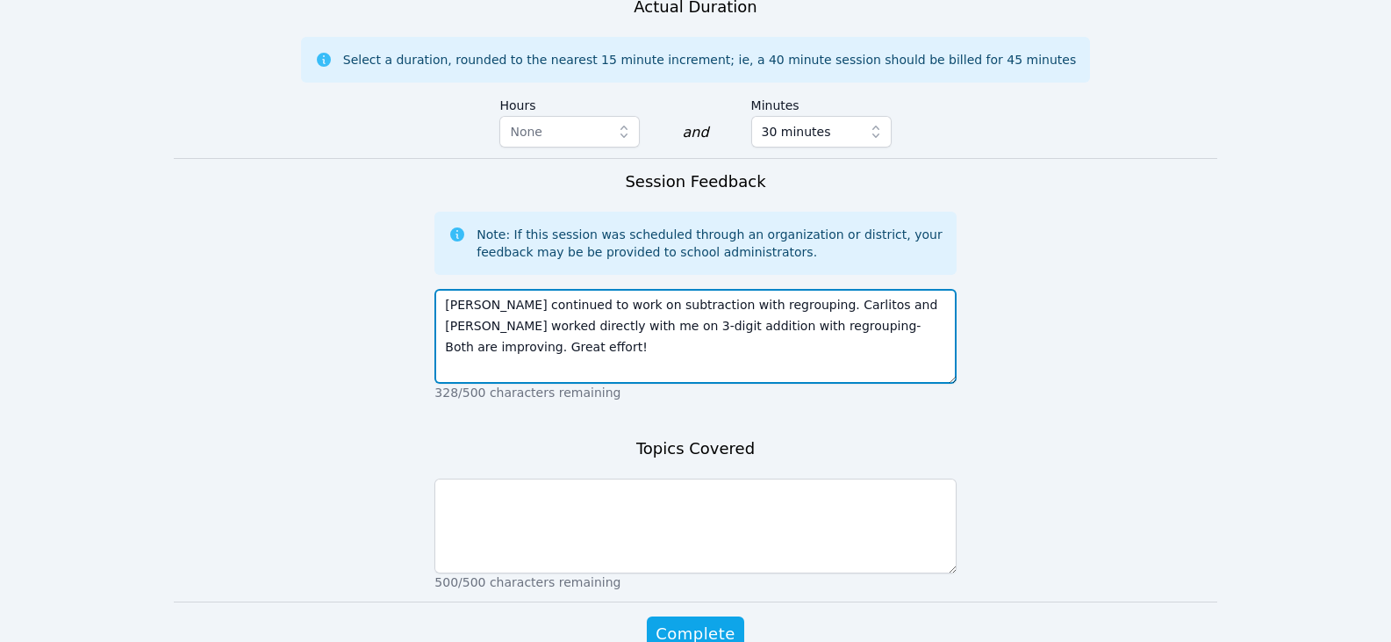
type textarea "Adrian continued to work on subtraction with regrouping. Carlitos and Dayana wo…"
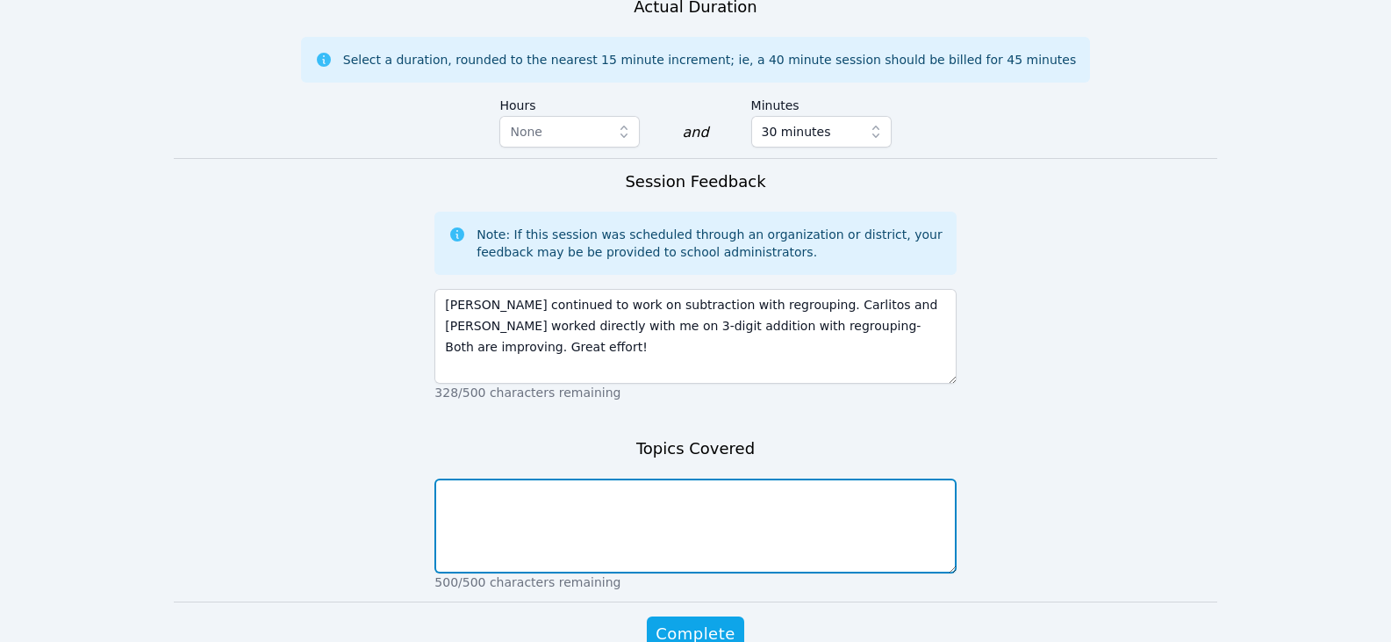
click at [847, 478] on textarea at bounding box center [694, 525] width 521 height 95
click at [567, 478] on textarea "A" at bounding box center [694, 525] width 521 height 95
type textarea "Adrian-subtraction"
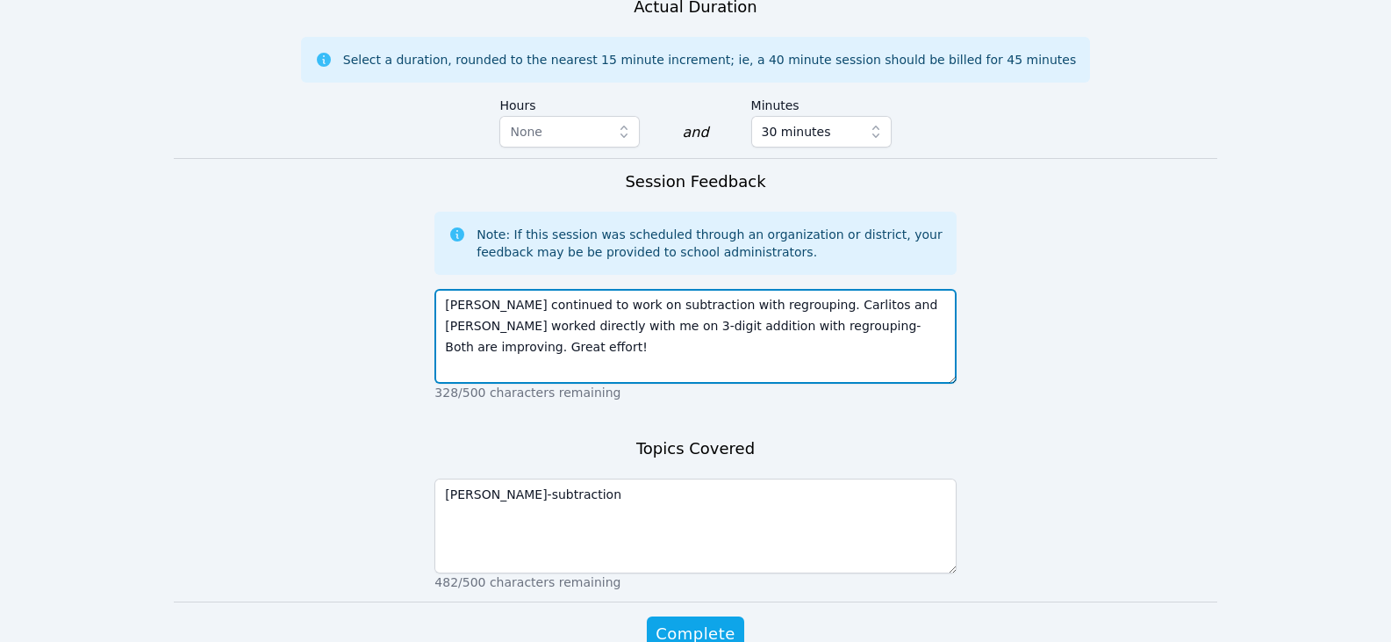
click at [727, 289] on textarea "Adrian continued to work on subtraction with regrouping. Carlitos and Dayana wo…" at bounding box center [694, 336] width 521 height 95
type textarea "Adrian continued to work on subtraction with regrouping. Carlitos and Dayana wo…"
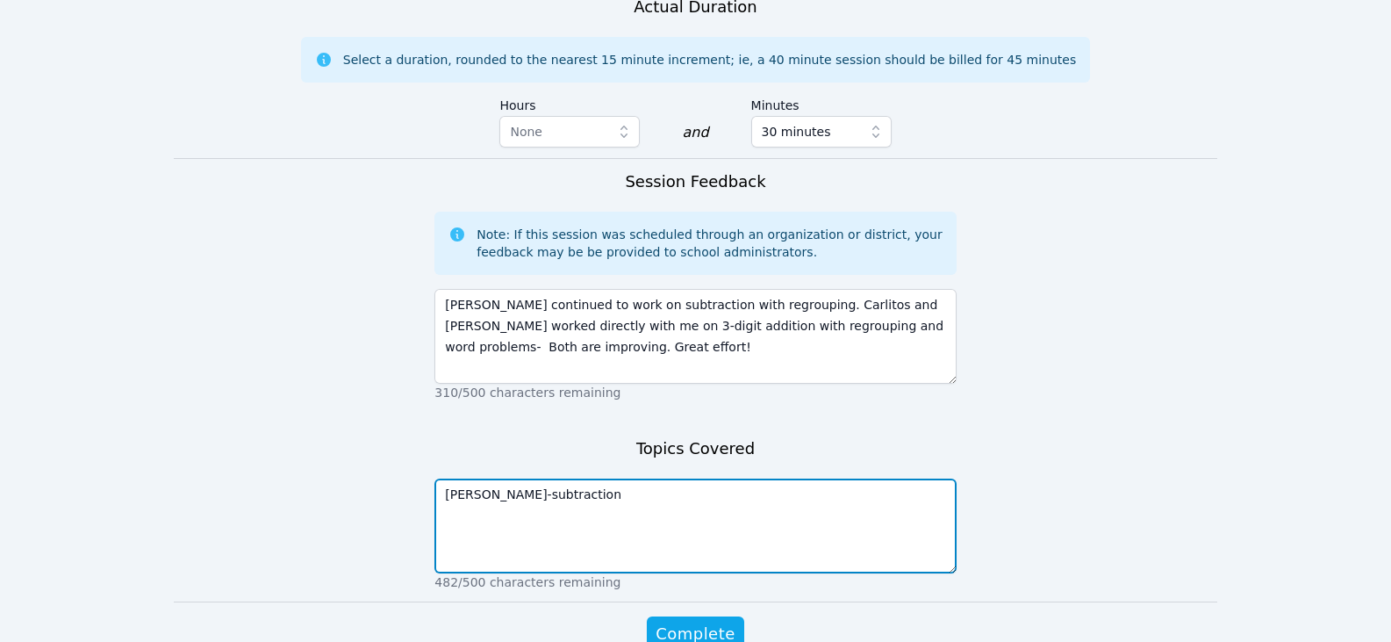
click at [687, 478] on textarea "Adrian-subtraction" at bounding box center [694, 525] width 521 height 95
click at [506, 478] on textarea "Adrian-subtraction, word problems Calitos & dayana-" at bounding box center [694, 525] width 521 height 95
click at [458, 478] on textarea "Adrian-subtraction, word problems Calitos & Dayana-" at bounding box center [694, 525] width 521 height 95
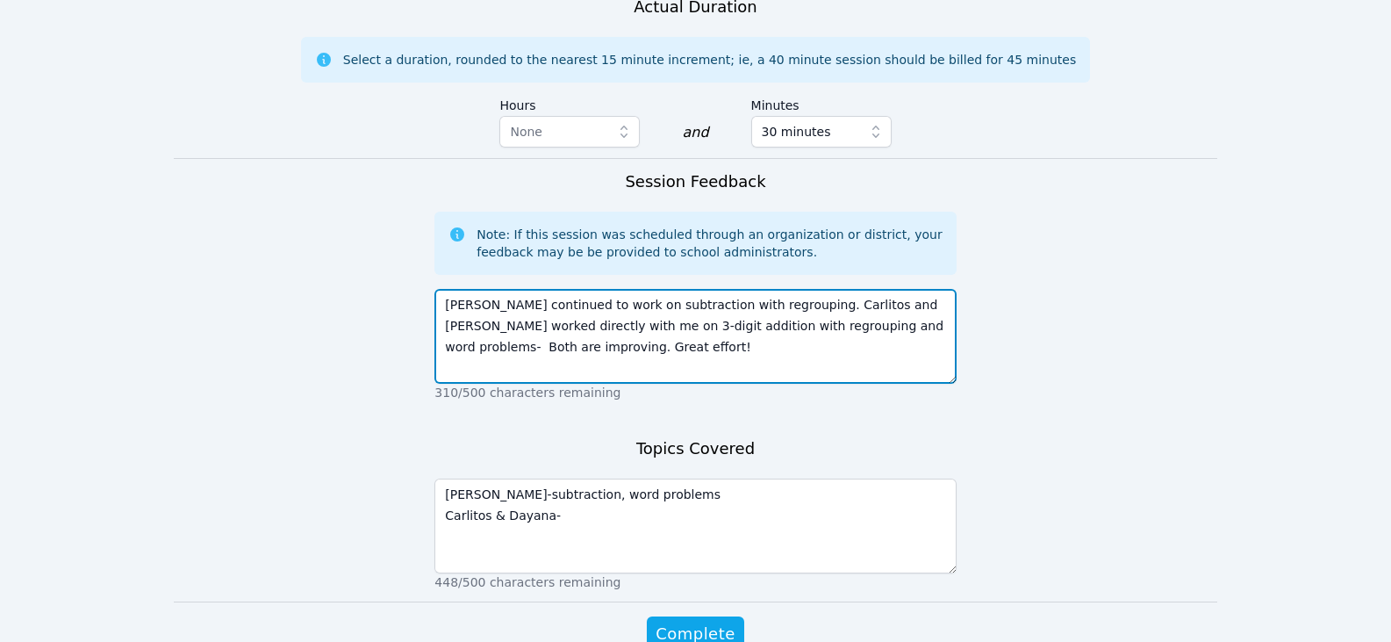
click at [787, 289] on textarea "Adrian continued to work on subtraction with regrouping. Carlitos and Dayana wo…" at bounding box center [694, 336] width 521 height 95
drag, startPoint x: 550, startPoint y: 243, endPoint x: 727, endPoint y: 243, distance: 176.4
click at [727, 289] on textarea "Adrian continued to work on subtraction with regrouping. Carlitos and Dayana wo…" at bounding box center [694, 336] width 521 height 95
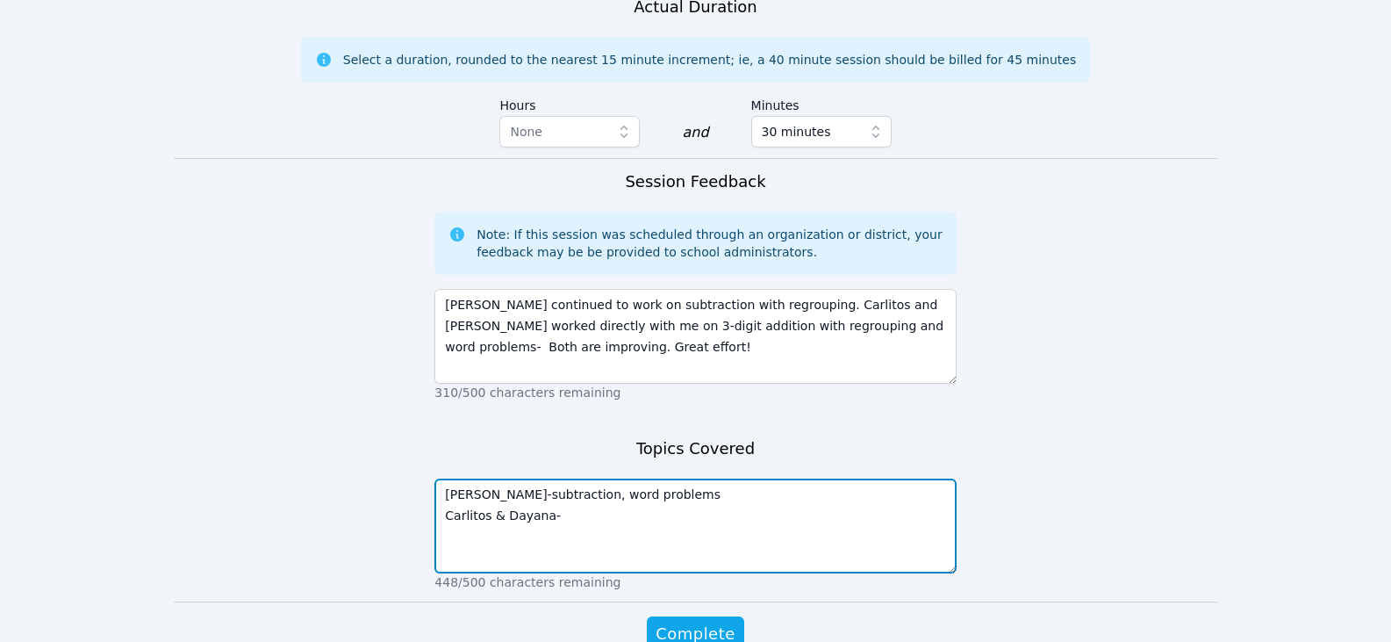
click at [614, 478] on textarea "Adrian-subtraction, word problems Carlitos & Dayana-" at bounding box center [694, 525] width 521 height 95
click at [611, 478] on textarea "Adrian-subtraction, word problems Carlitos & Dayana-" at bounding box center [694, 525] width 521 height 95
paste textarea "3-digit addition with regrouping"
type textarea "Adrian-subtraction, word problems Carlitos & Dayana- 3-digit addition with regr…"
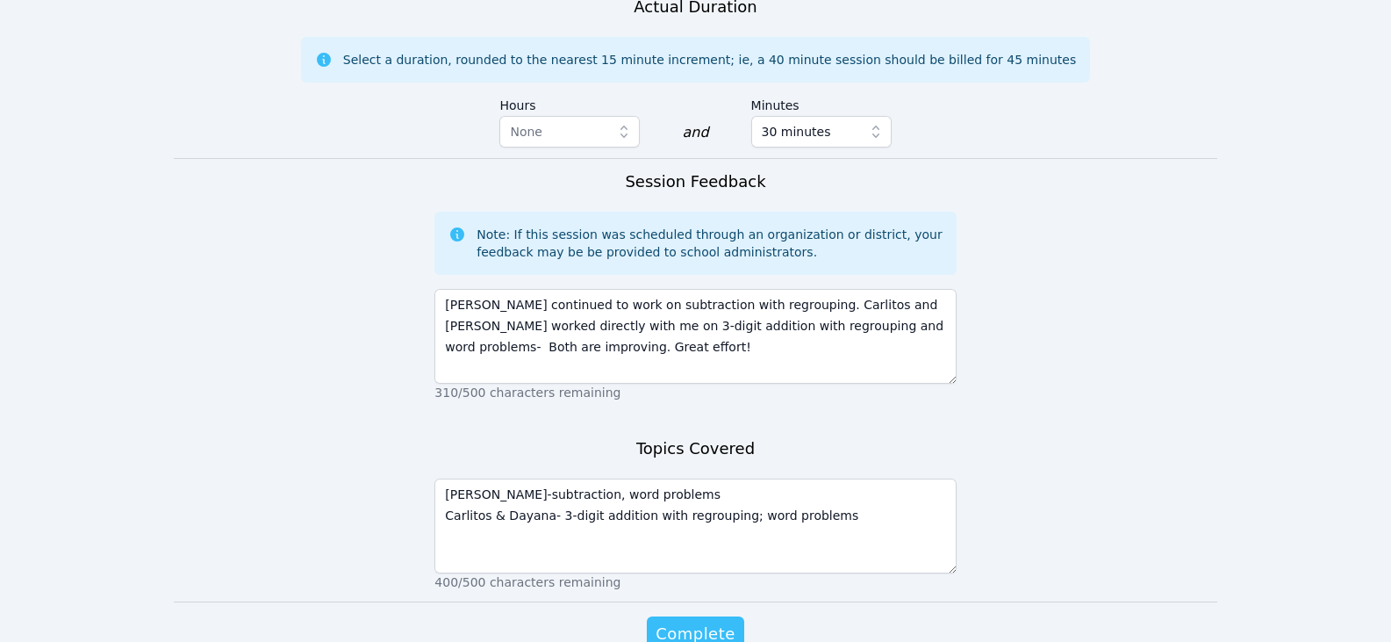
click at [707, 621] on span "Complete" at bounding box center [695, 633] width 79 height 25
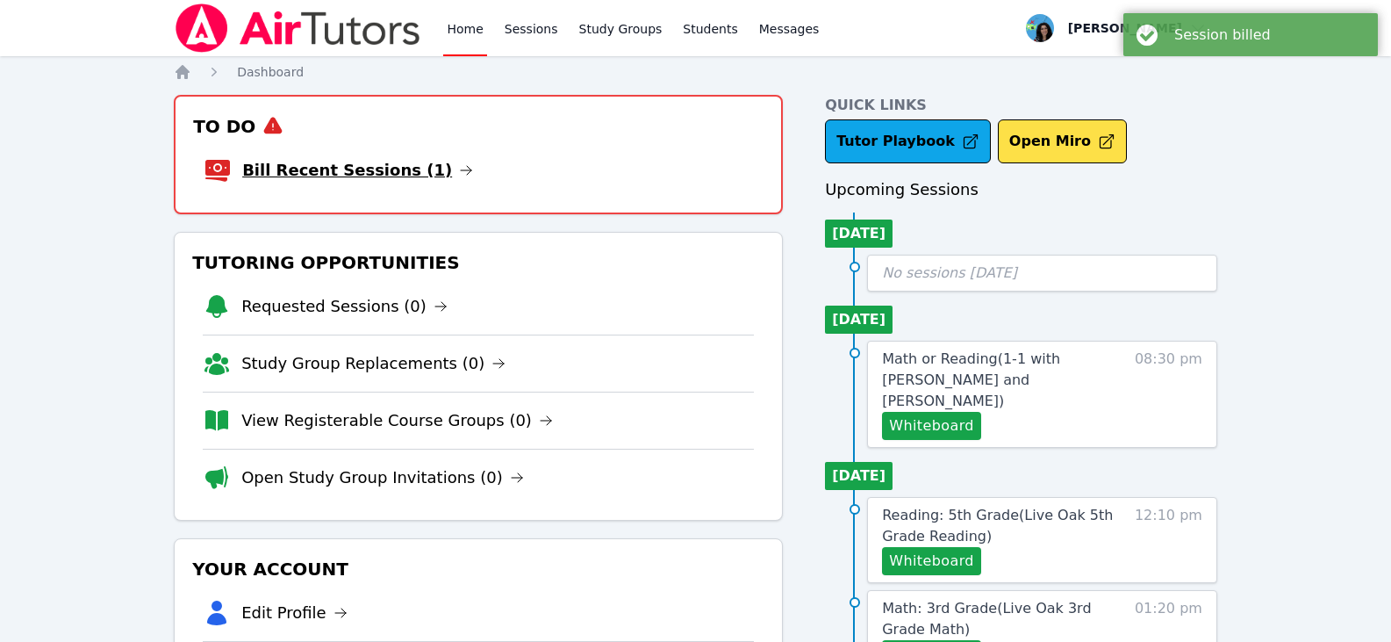
click at [459, 168] on icon at bounding box center [466, 170] width 14 height 14
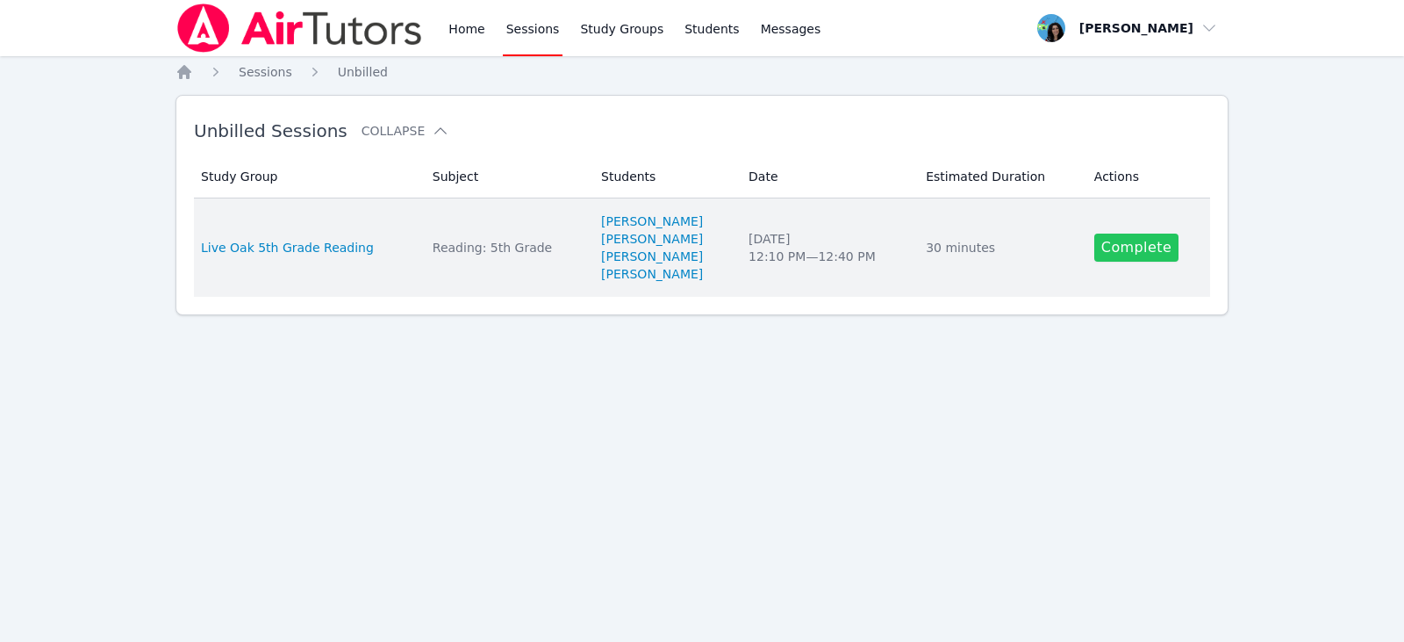
click at [1130, 249] on link "Complete" at bounding box center [1137, 247] width 84 height 28
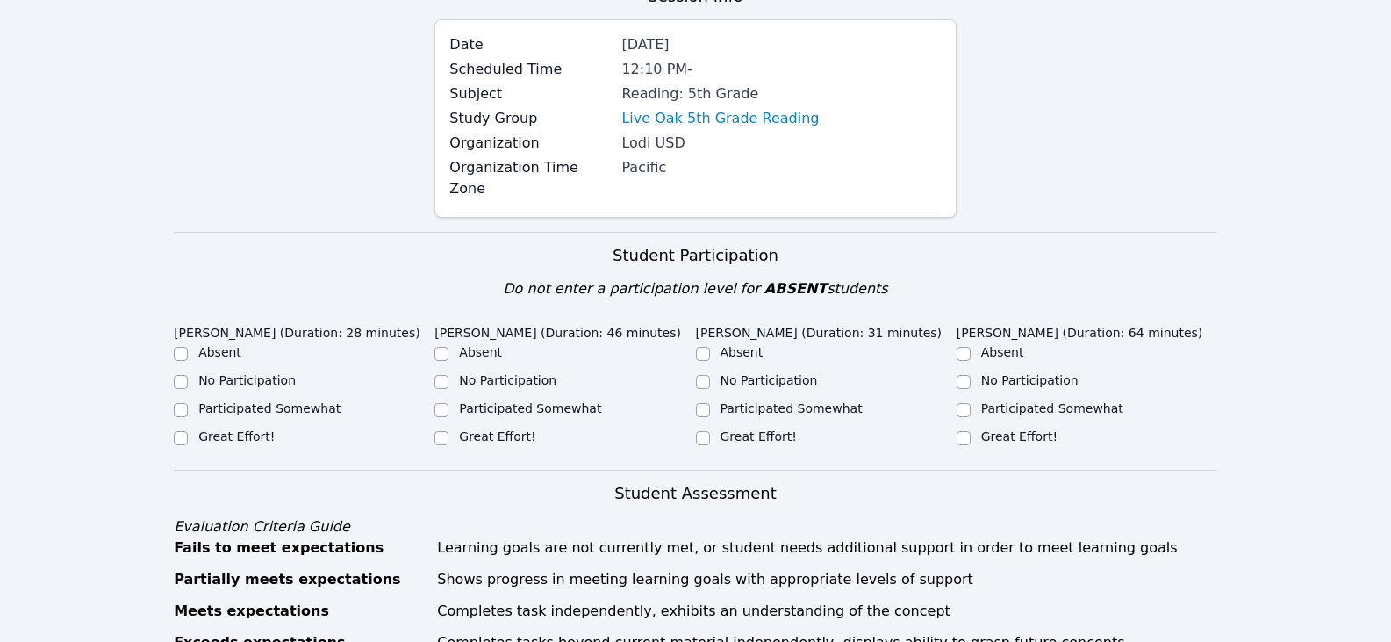
scroll to position [351, 0]
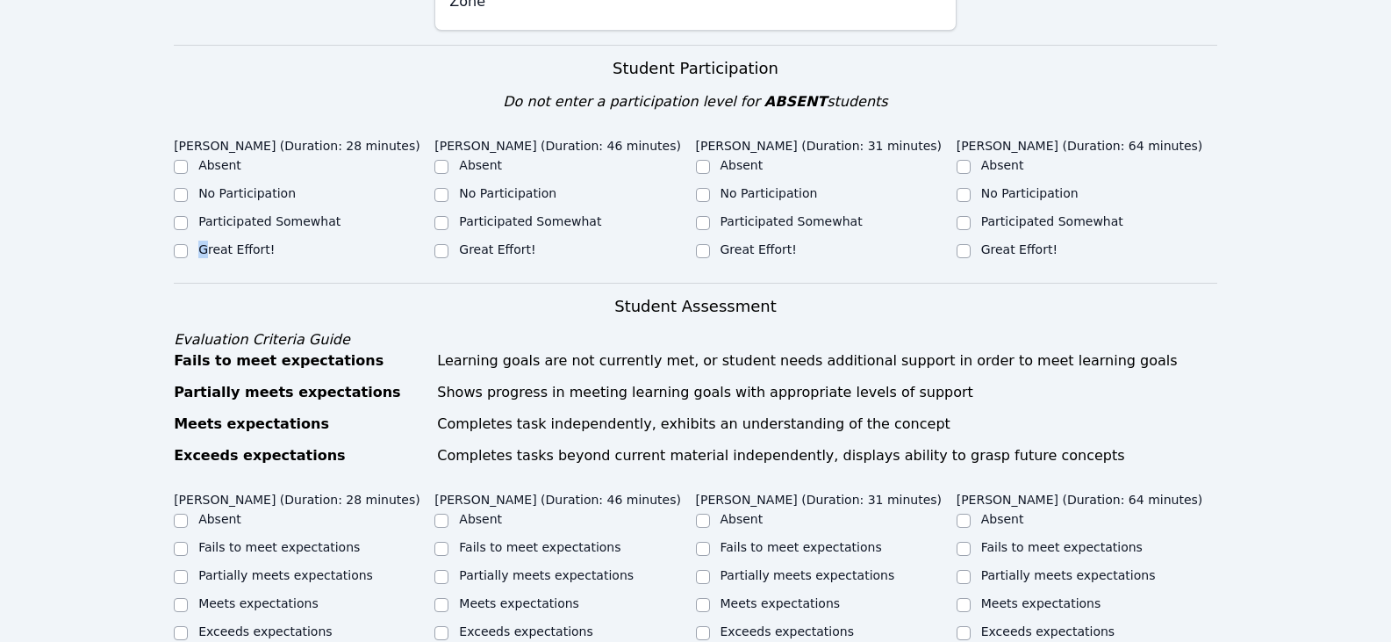
drag, startPoint x: 203, startPoint y: 220, endPoint x: 226, endPoint y: 217, distance: 24.0
click at [204, 242] on label "Great Effort!" at bounding box center [236, 249] width 76 height 14
click at [441, 244] on input "Great Effort!" at bounding box center [441, 251] width 14 height 14
checkbox input "true"
click at [183, 244] on input "Great Effort!" at bounding box center [181, 251] width 14 height 14
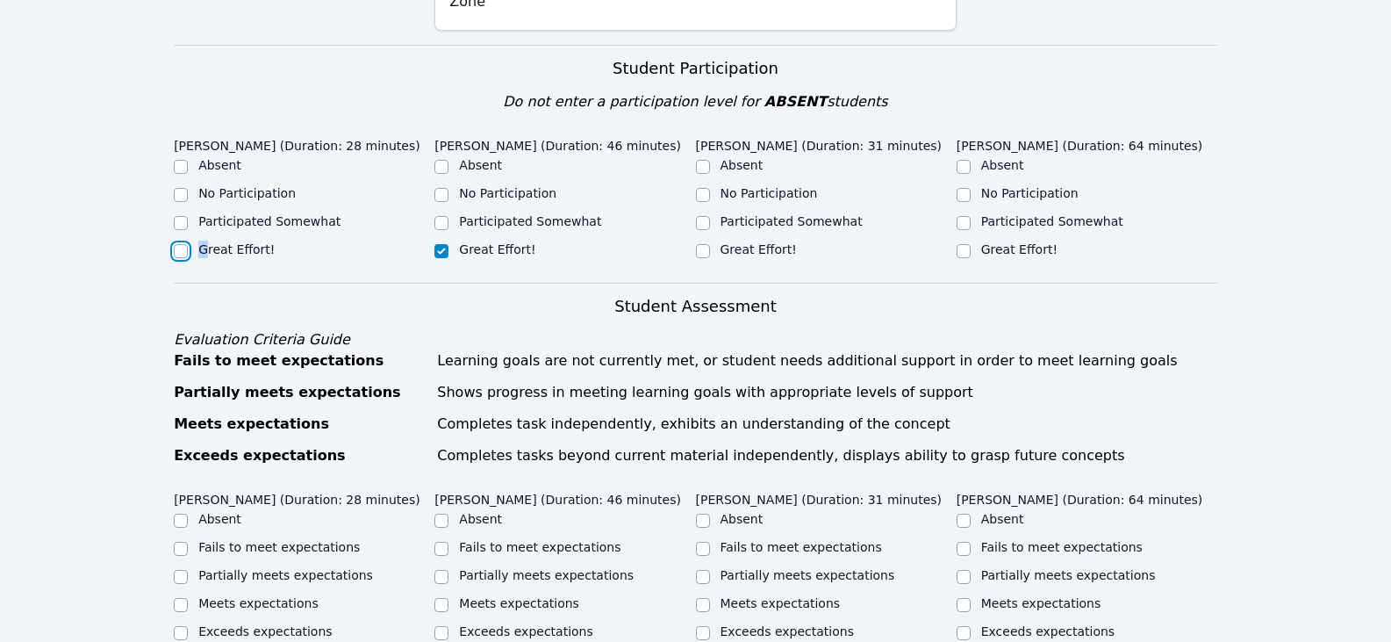
checkbox input "true"
click at [700, 244] on input "Great Effort!" at bounding box center [703, 251] width 14 height 14
checkbox input "true"
click at [966, 244] on input "Great Effort!" at bounding box center [964, 251] width 14 height 14
checkbox input "true"
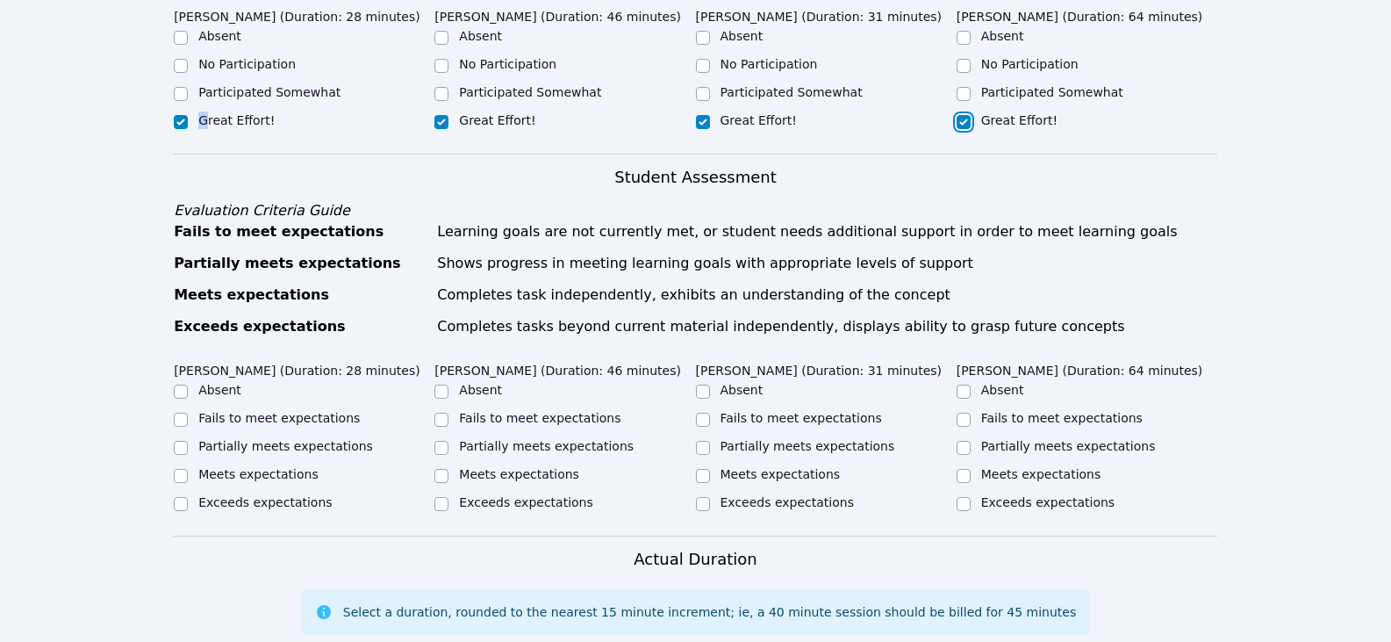
scroll to position [614, 0]
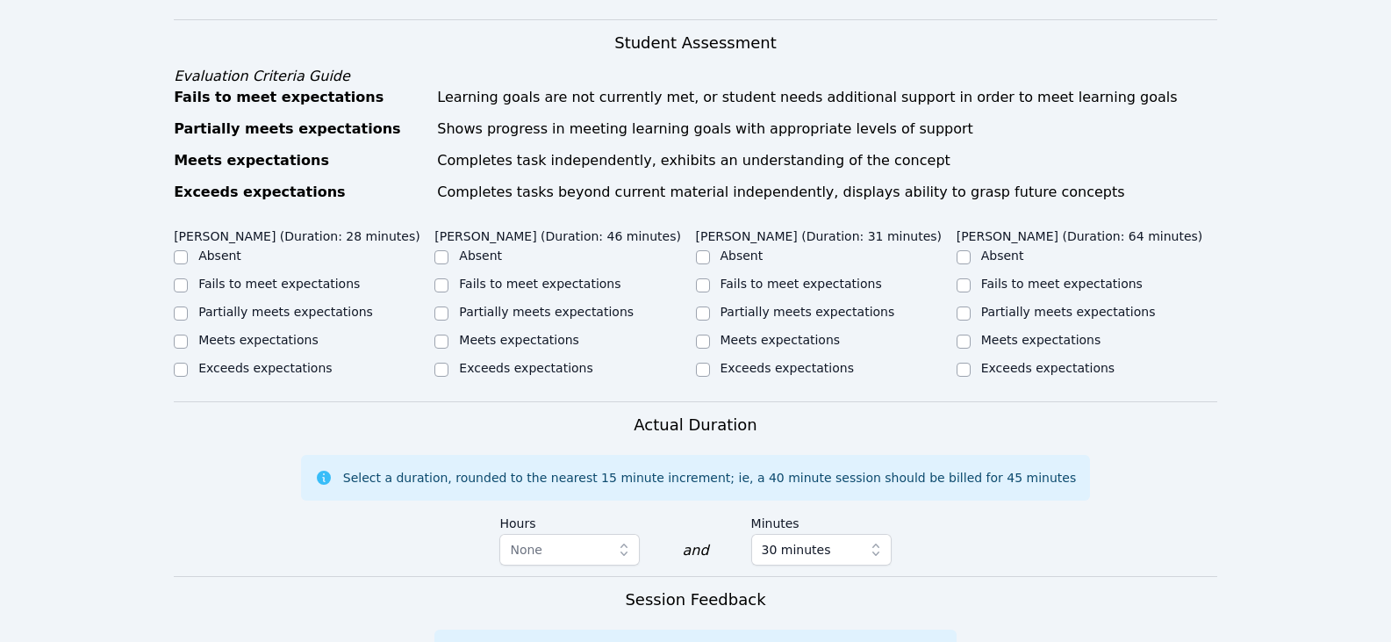
click at [267, 305] on label "Partially meets expectations" at bounding box center [285, 312] width 175 height 14
click at [188, 306] on input "Partially meets expectations" at bounding box center [181, 313] width 14 height 14
checkbox input "true"
click at [551, 305] on label "Partially meets expectations" at bounding box center [546, 312] width 175 height 14
click at [449, 306] on input "Partially meets expectations" at bounding box center [441, 313] width 14 height 14
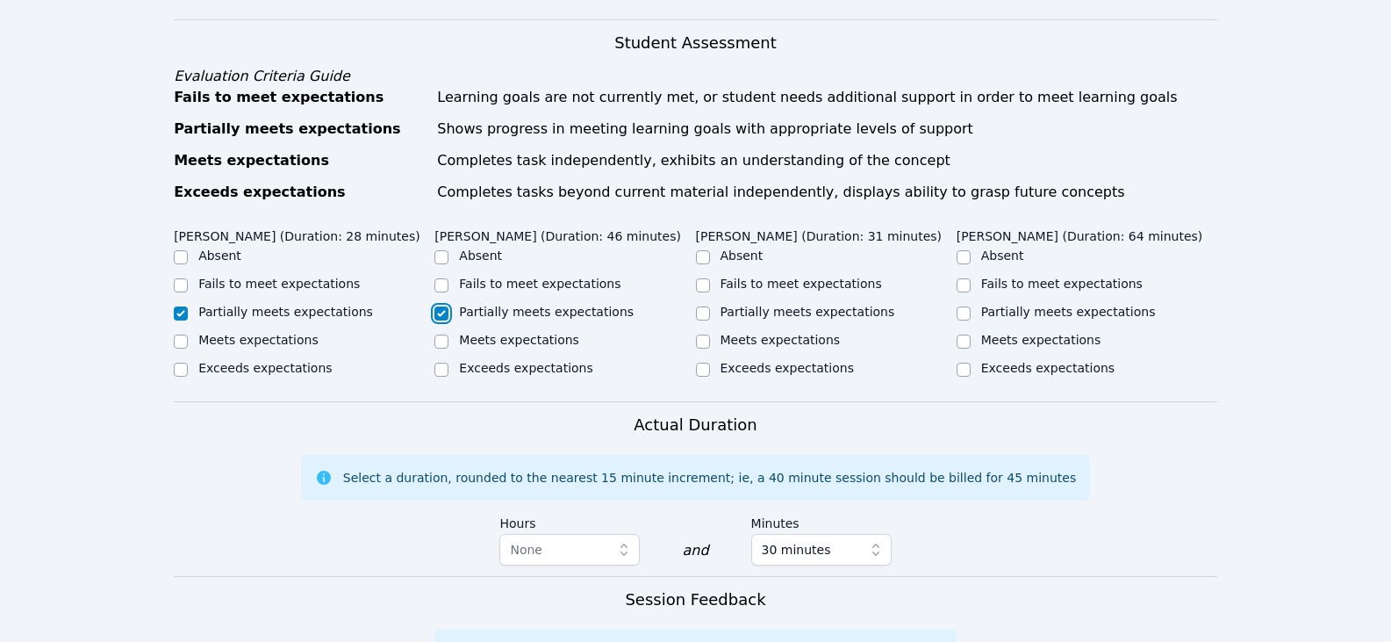
checkbox input "true"
click at [793, 305] on label "Partially meets expectations" at bounding box center [808, 312] width 175 height 14
click at [710, 306] on input "Partially meets expectations" at bounding box center [703, 313] width 14 height 14
checkbox input "true"
click at [970, 306] on input "Partially meets expectations" at bounding box center [964, 313] width 14 height 14
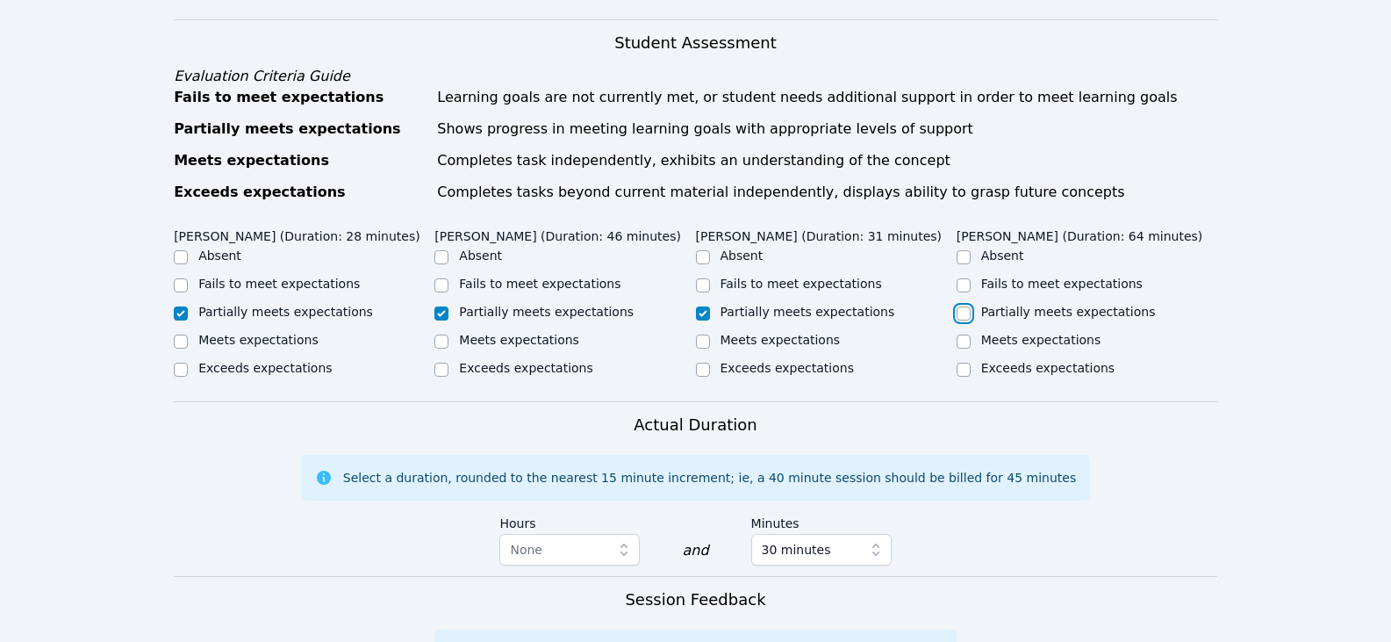
checkbox input "true"
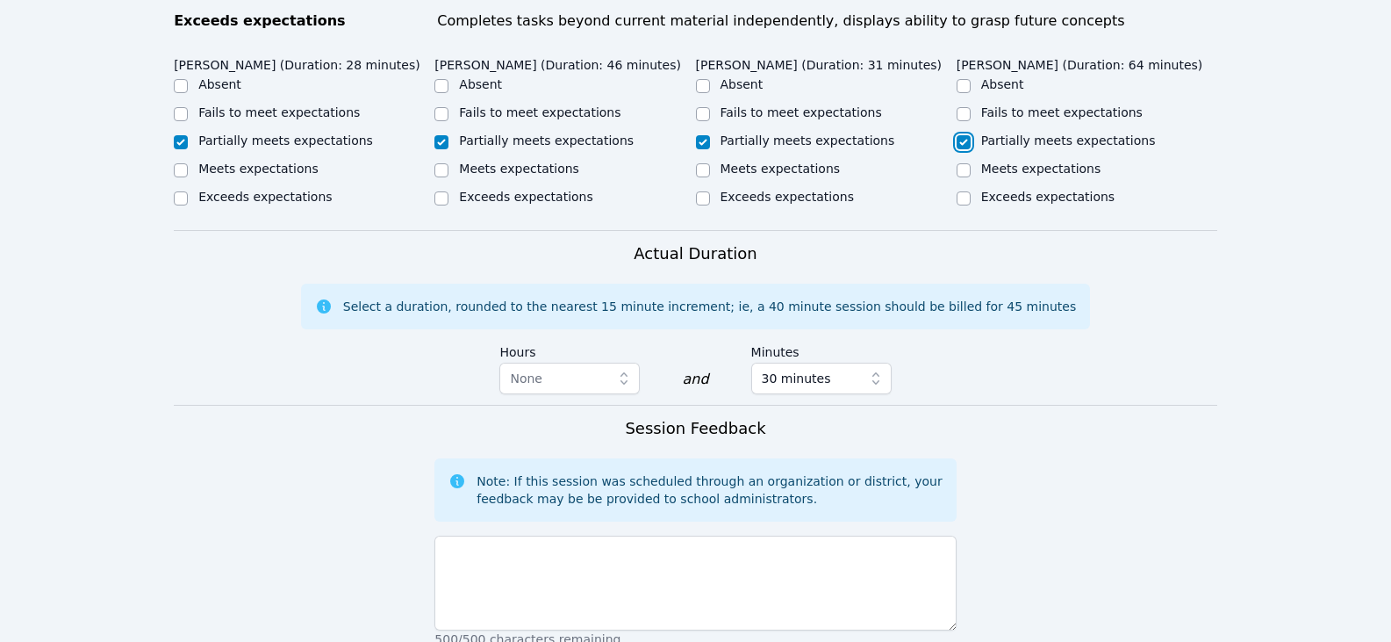
scroll to position [966, 0]
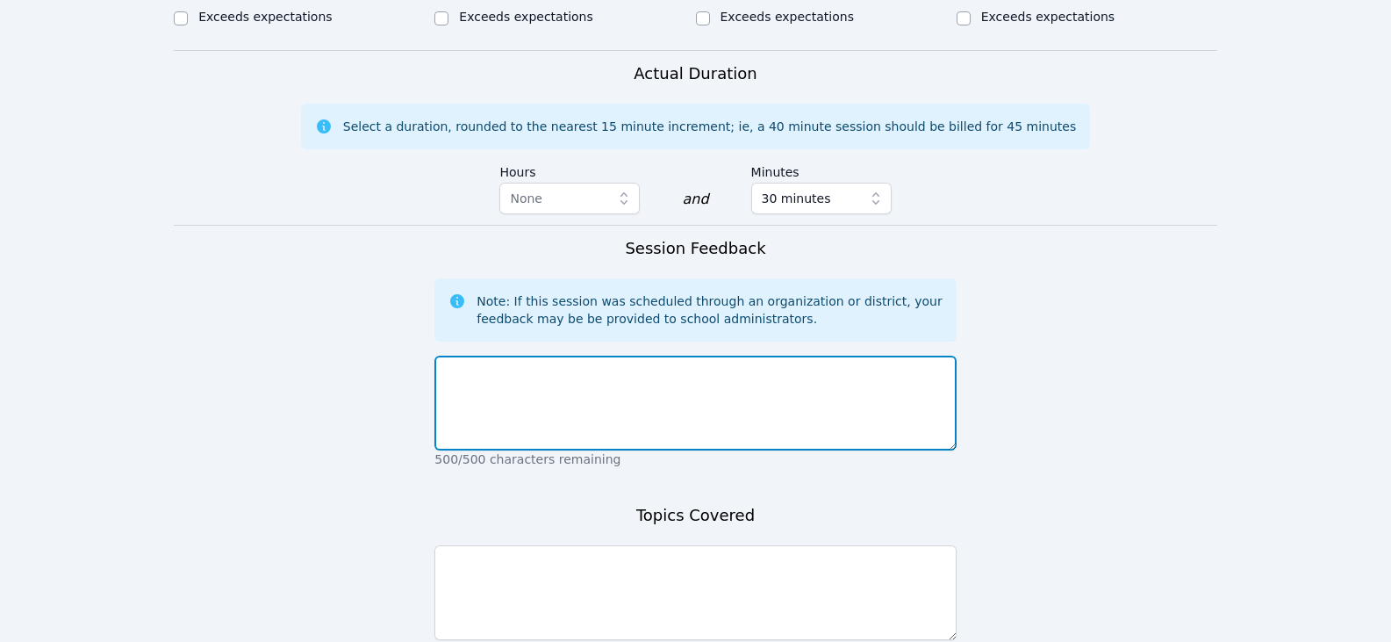
click at [803, 399] on textarea at bounding box center [694, 402] width 521 height 95
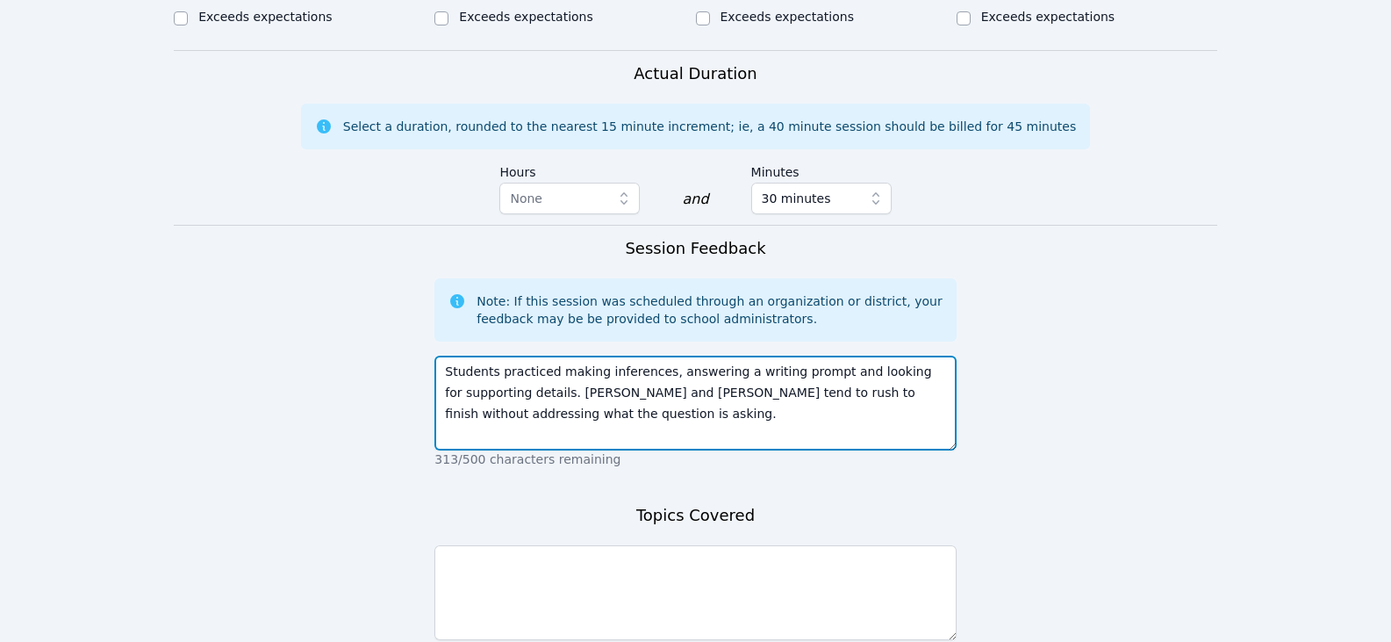
drag, startPoint x: 799, startPoint y: 377, endPoint x: 840, endPoint y: 387, distance: 42.6
click at [840, 387] on textarea "Students practiced making inferences, answering a writing prompt and looking fo…" at bounding box center [694, 402] width 521 height 95
click at [835, 395] on textarea "Students practiced making inferences, answering a writing prompt and looking fo…" at bounding box center [694, 402] width 521 height 95
type textarea "Students practiced making inferences, answering a writing prompt and looking fo…"
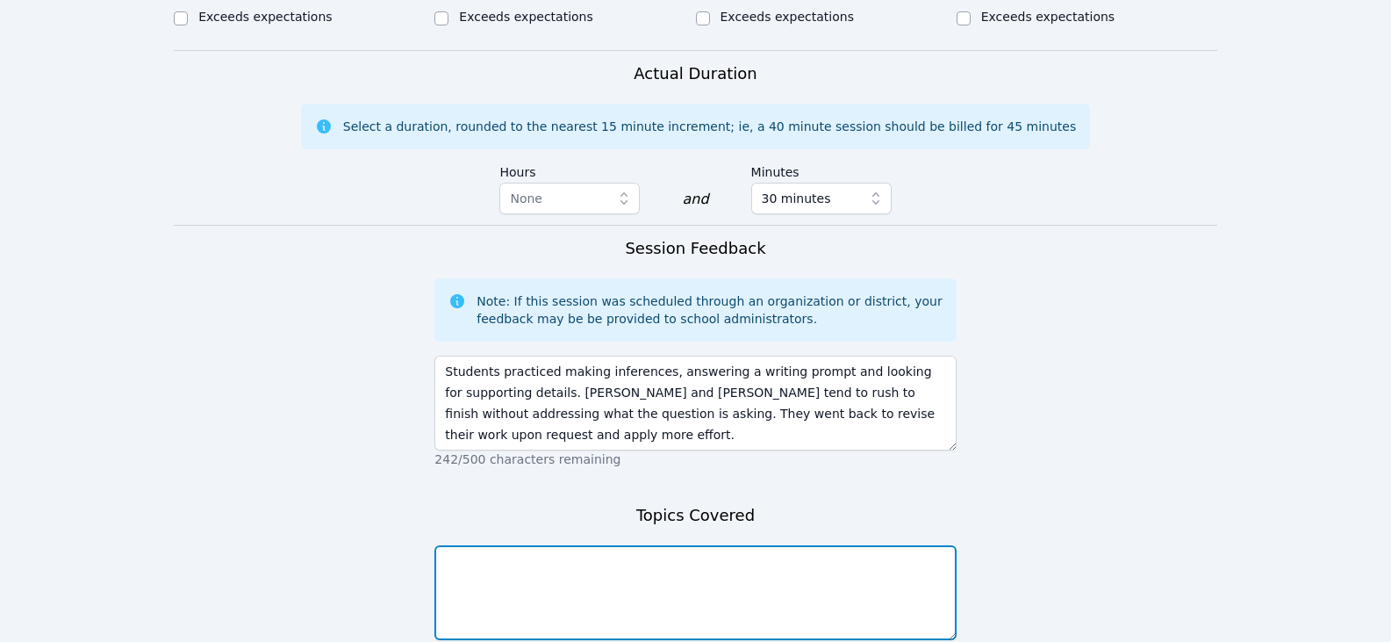
click at [848, 576] on textarea at bounding box center [694, 592] width 521 height 95
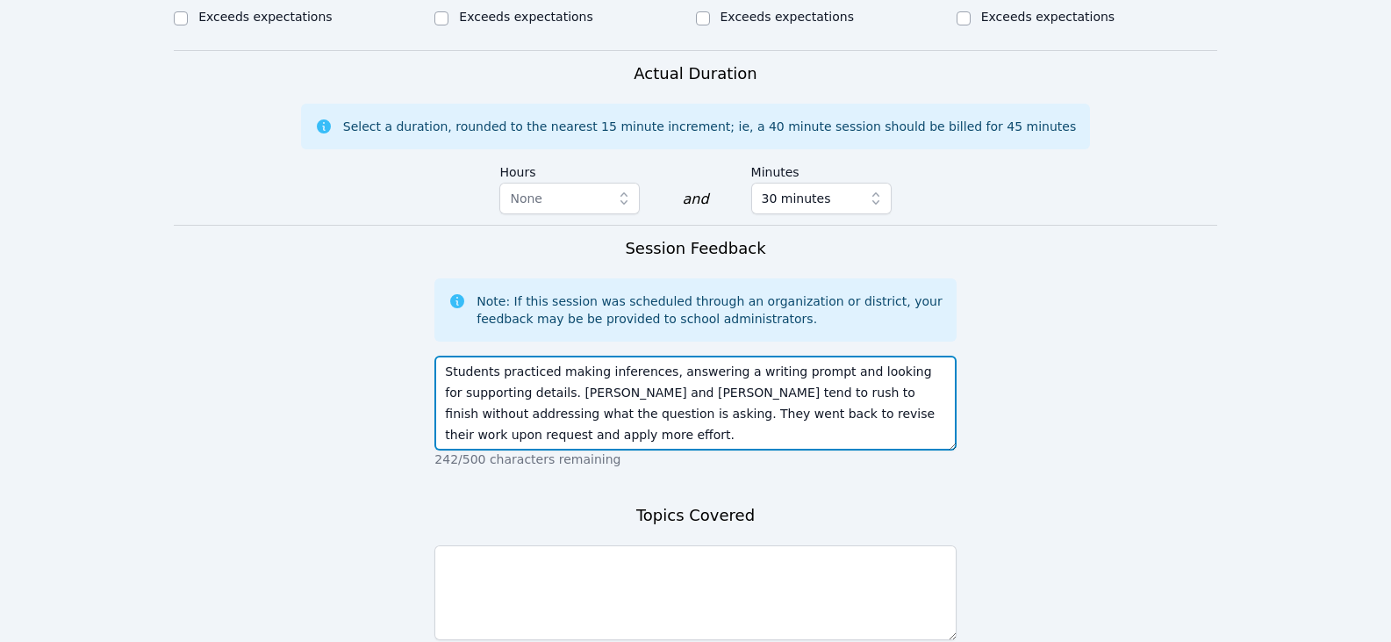
drag, startPoint x: 553, startPoint y: 351, endPoint x: 653, endPoint y: 356, distance: 100.2
click at [653, 356] on textarea "Students practiced making inferences, answering a writing prompt and looking fo…" at bounding box center [694, 402] width 521 height 95
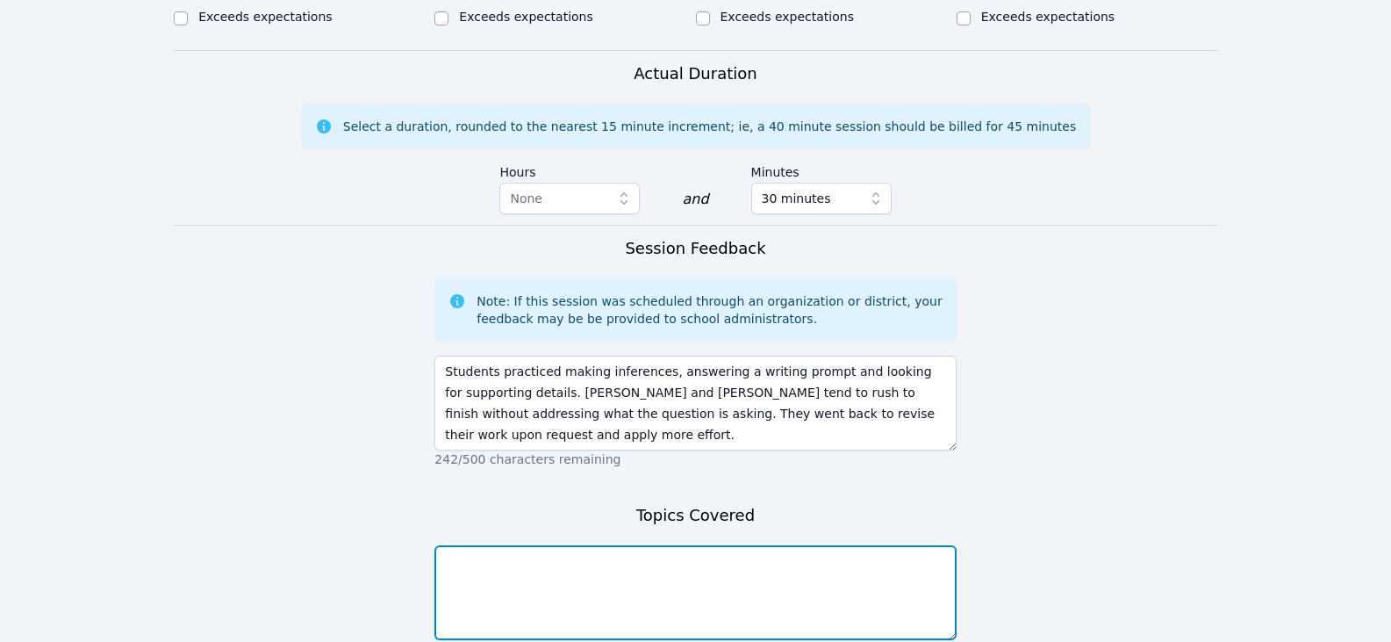
click at [612, 545] on textarea at bounding box center [694, 592] width 521 height 95
paste textarea "making inferences,"
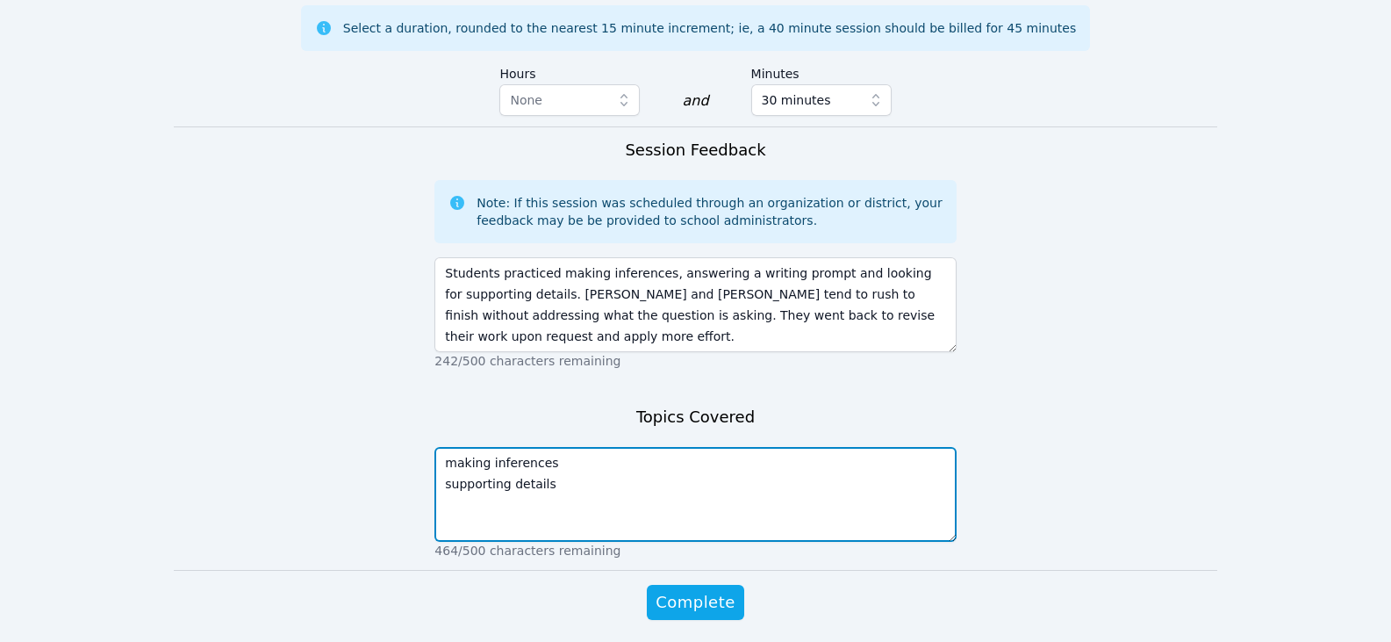
scroll to position [1105, 0]
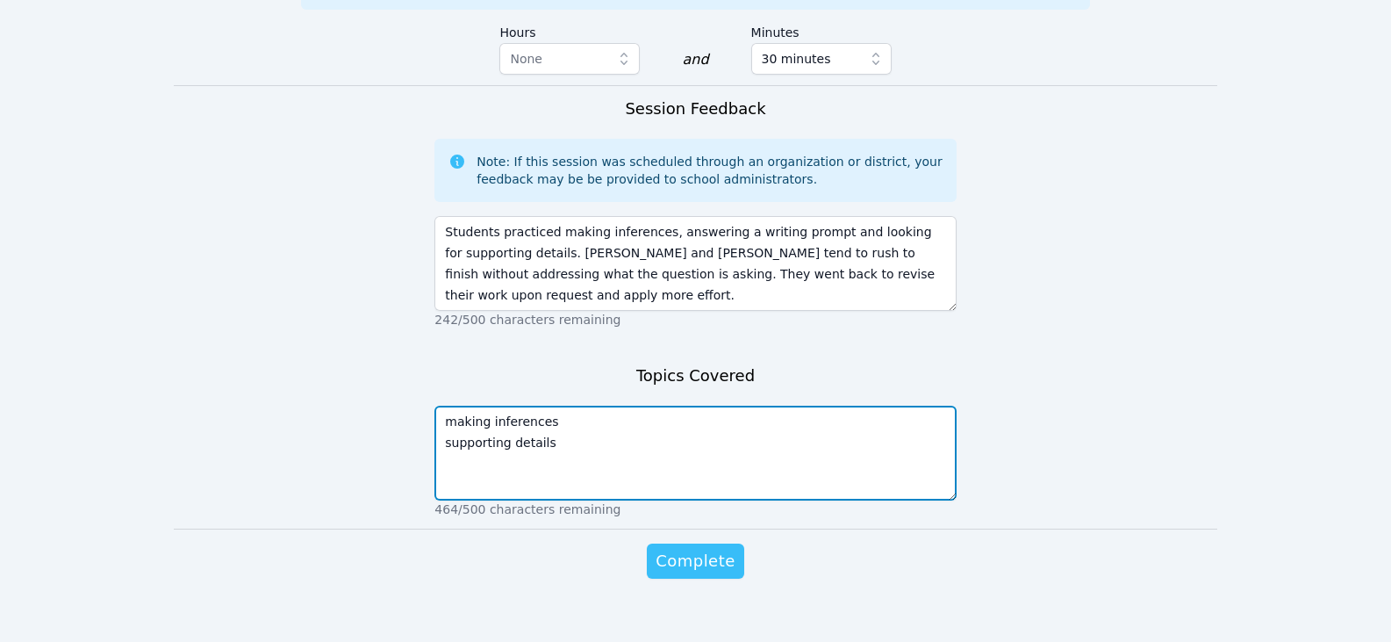
type textarea "making inferences supporting details"
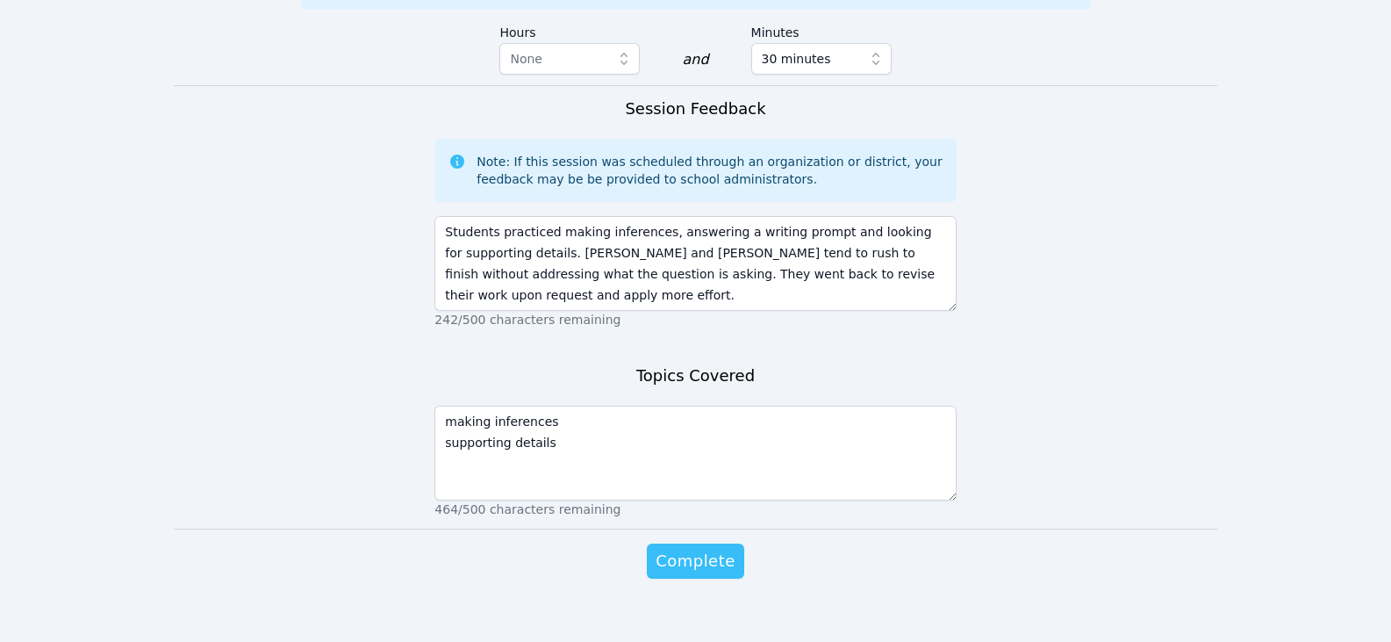
click at [715, 550] on span "Complete" at bounding box center [695, 561] width 79 height 25
